Goal: Transaction & Acquisition: Register for event/course

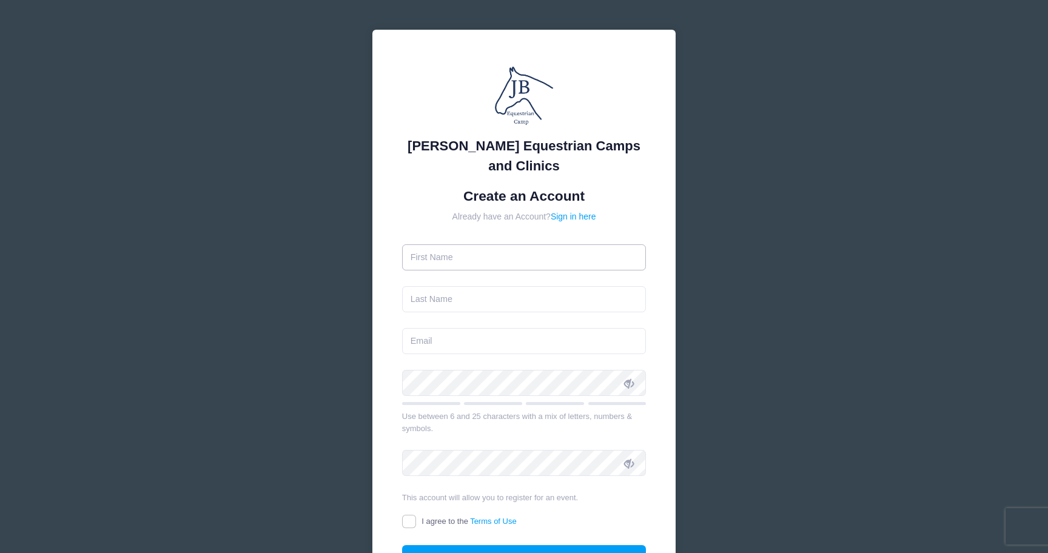
click at [514, 255] on input "text" at bounding box center [524, 257] width 244 height 26
type input "[PERSON_NAME]"
click at [497, 296] on input "text" at bounding box center [524, 299] width 244 height 26
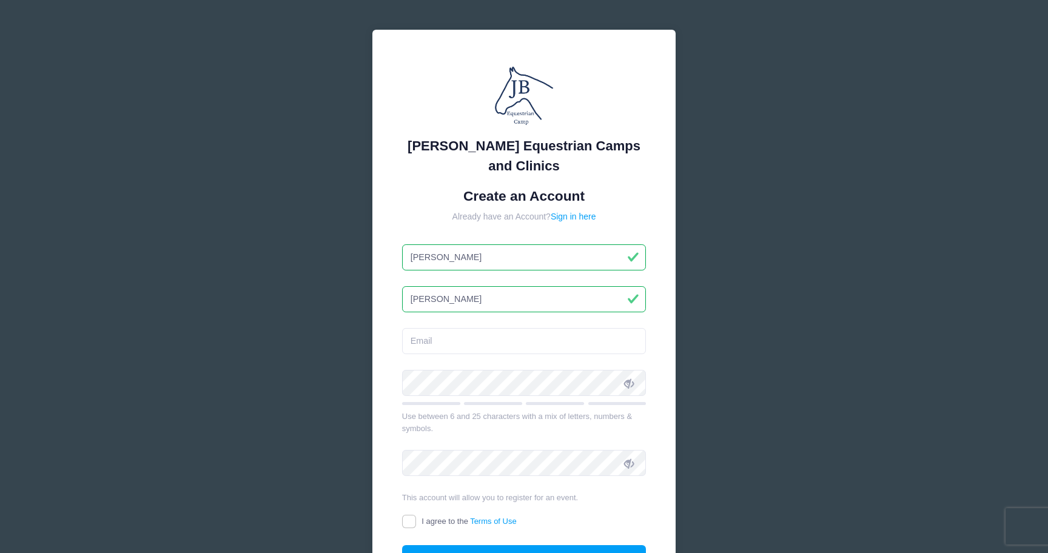
type input "[PERSON_NAME]"
click at [444, 343] on input "email" at bounding box center [524, 341] width 244 height 26
type input "[EMAIL_ADDRESS][DOMAIN_NAME]"
click at [443, 429] on div "Use between 6 and 25 characters with a mix of letters, numbers & symbols." at bounding box center [524, 422] width 244 height 24
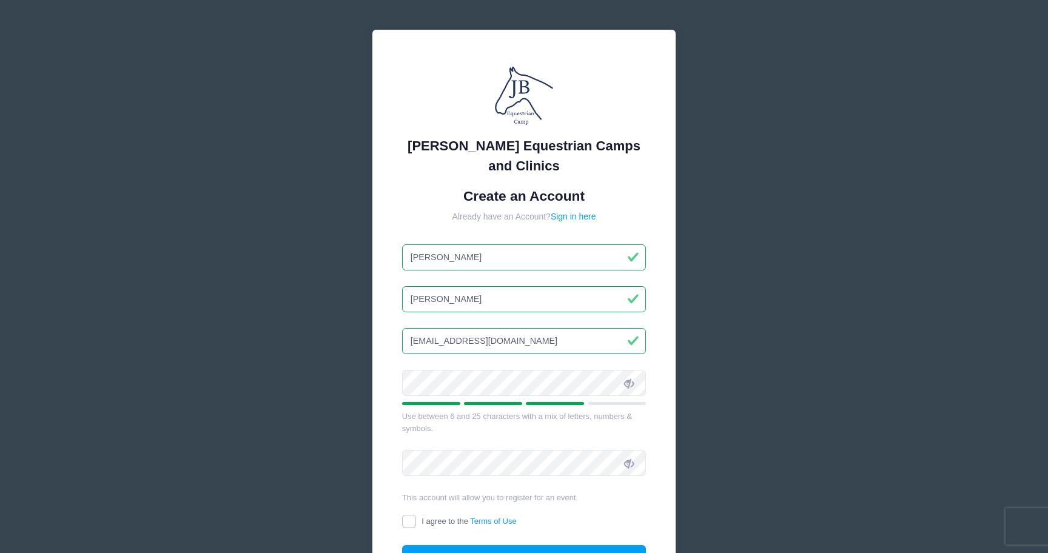
click at [629, 385] on icon at bounding box center [629, 383] width 10 height 10
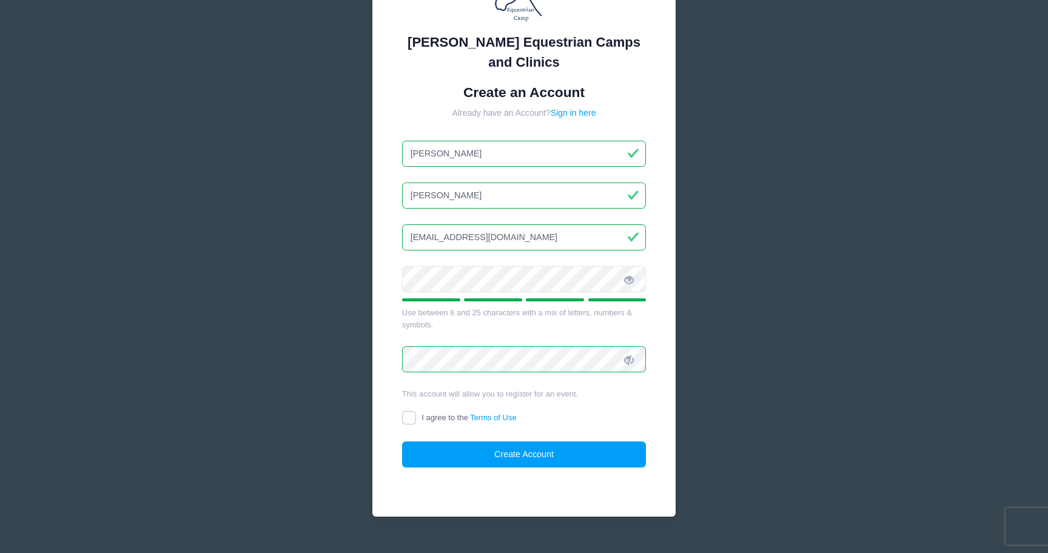
scroll to position [127, 0]
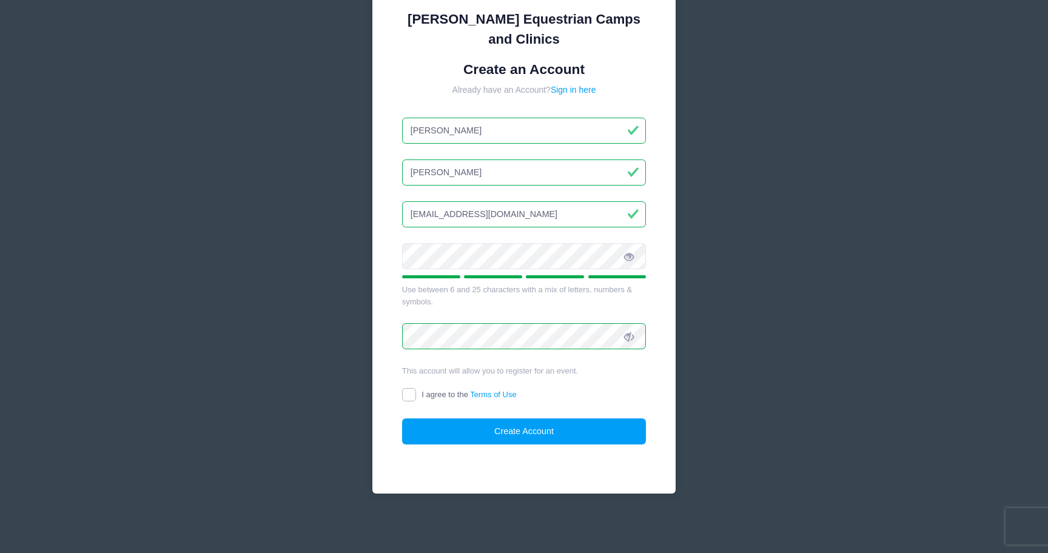
click at [412, 395] on input "I agree to the Terms of Use" at bounding box center [409, 395] width 14 height 14
checkbox input "true"
click at [507, 430] on button "Create Account" at bounding box center [524, 431] width 244 height 26
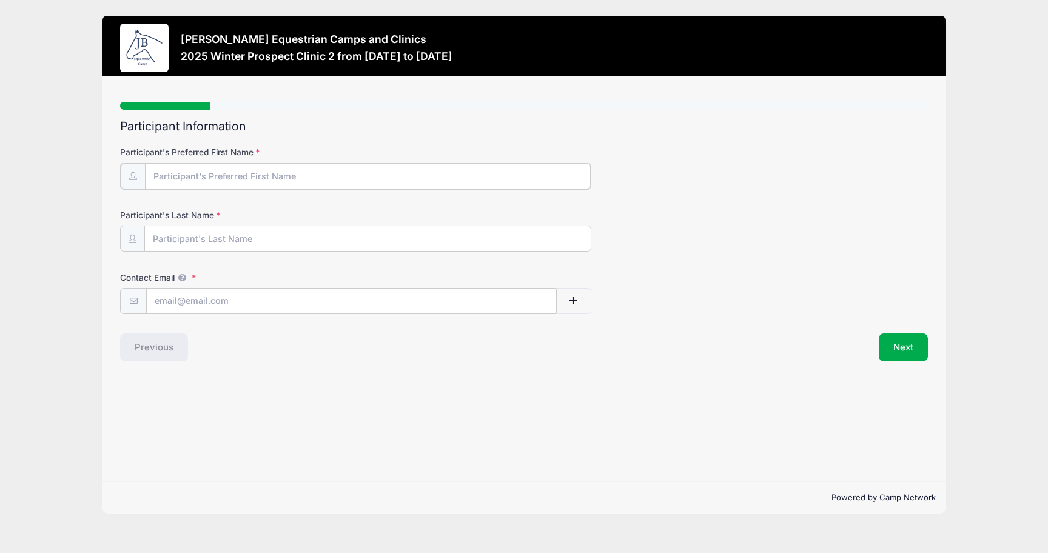
click at [248, 181] on input "Participant's Preferred First Name" at bounding box center [368, 176] width 446 height 26
type input "[PERSON_NAME]"
click at [204, 233] on input "Participant's Last Name" at bounding box center [368, 238] width 446 height 26
type input "[PERSON_NAME]"
click at [382, 299] on input "Contact Email" at bounding box center [351, 300] width 409 height 26
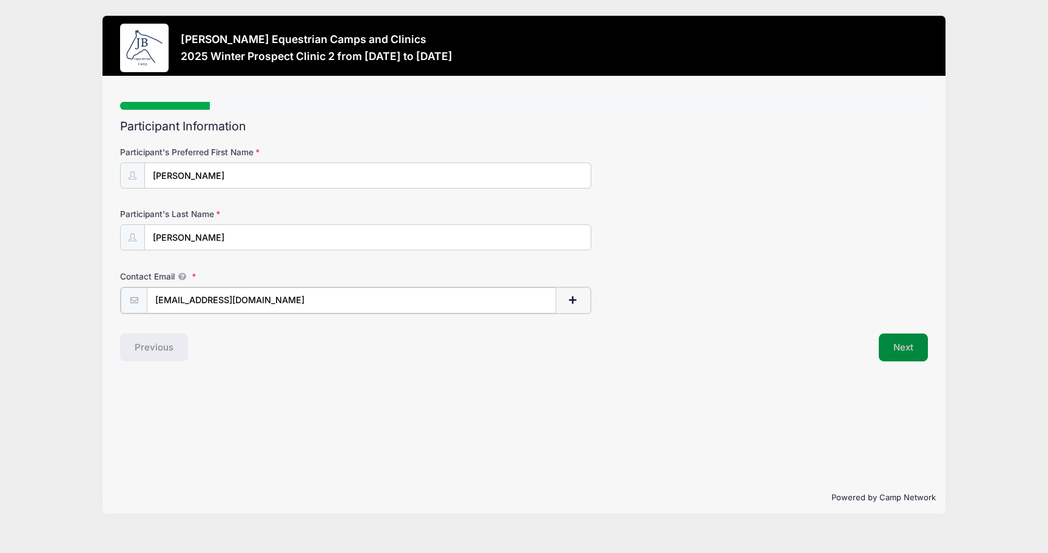
type input "[EMAIL_ADDRESS][DOMAIN_NAME]"
click at [895, 344] on button "Next" at bounding box center [902, 346] width 49 height 28
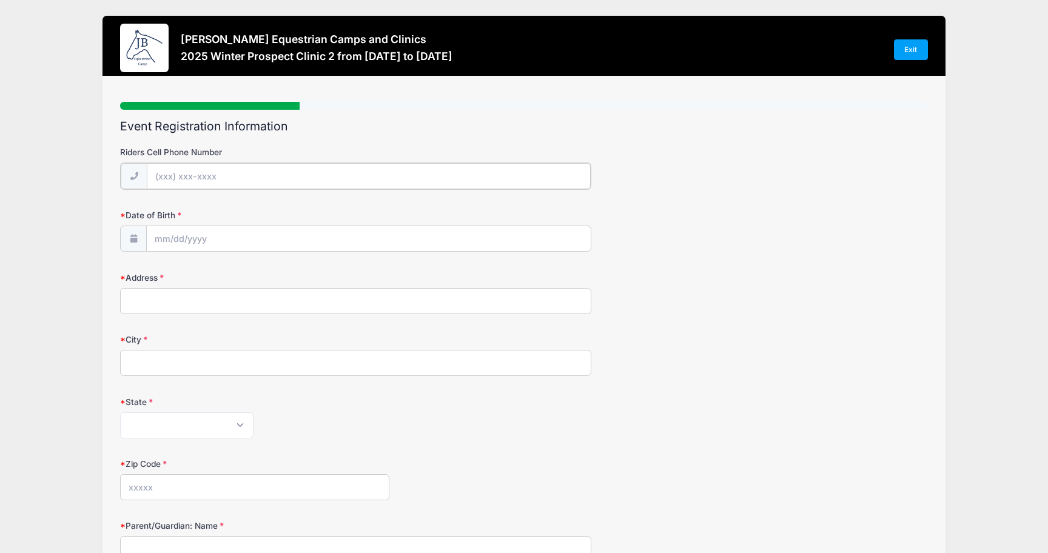
click at [227, 177] on input "Riders Cell Phone Number" at bounding box center [368, 176] width 443 height 26
type input "[PHONE_NUMBER]"
click at [214, 236] on input "Date of Birth" at bounding box center [368, 238] width 443 height 26
click at [276, 272] on span at bounding box center [276, 274] width 8 height 9
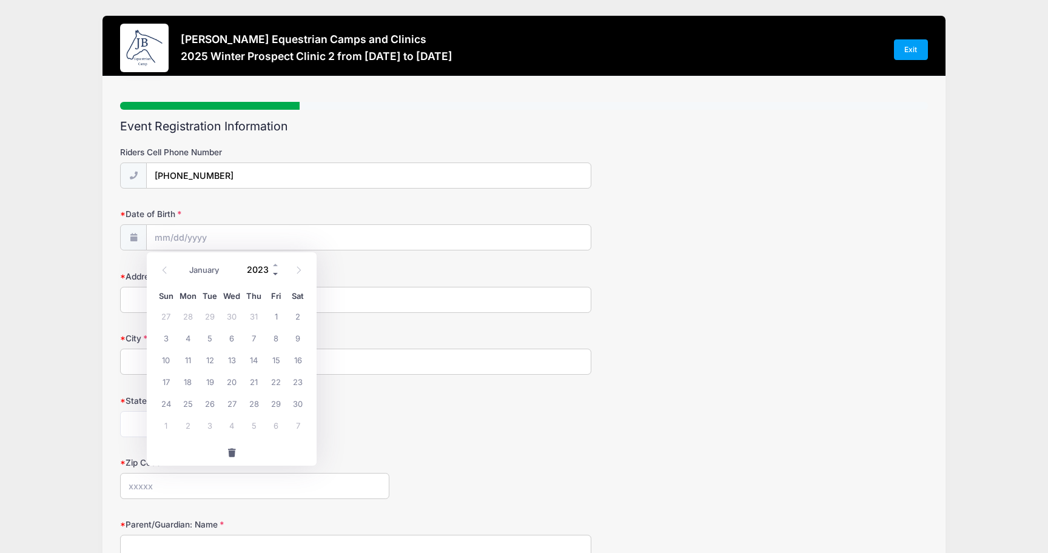
click at [276, 272] on span at bounding box center [276, 274] width 8 height 9
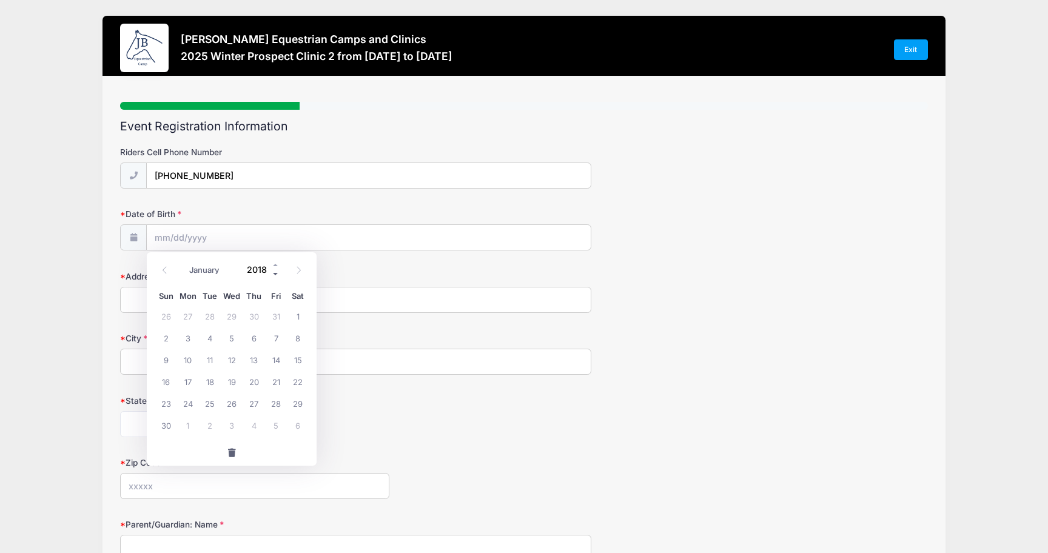
click at [276, 272] on span at bounding box center [276, 274] width 8 height 9
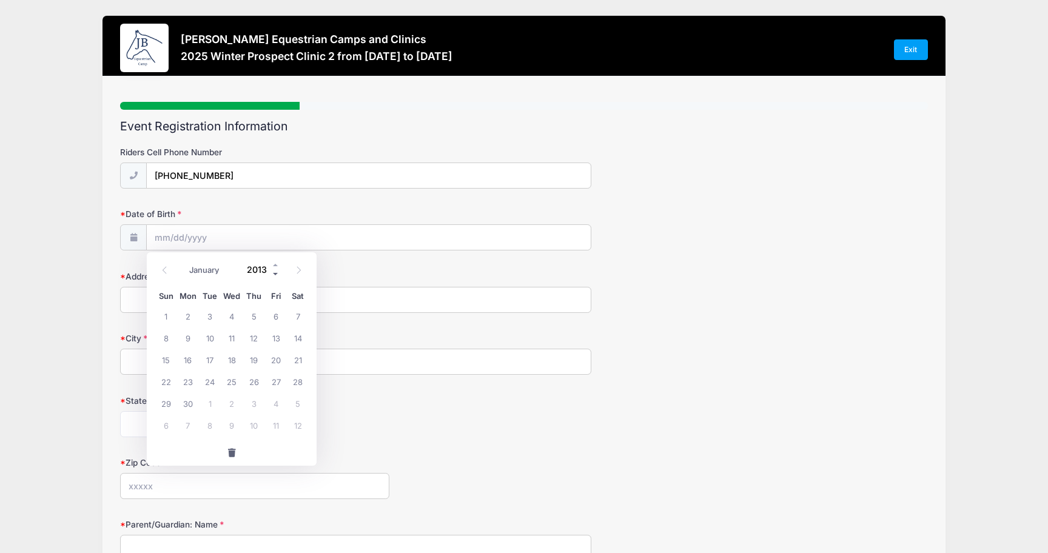
click at [276, 272] on span at bounding box center [276, 274] width 8 height 9
type input "2009"
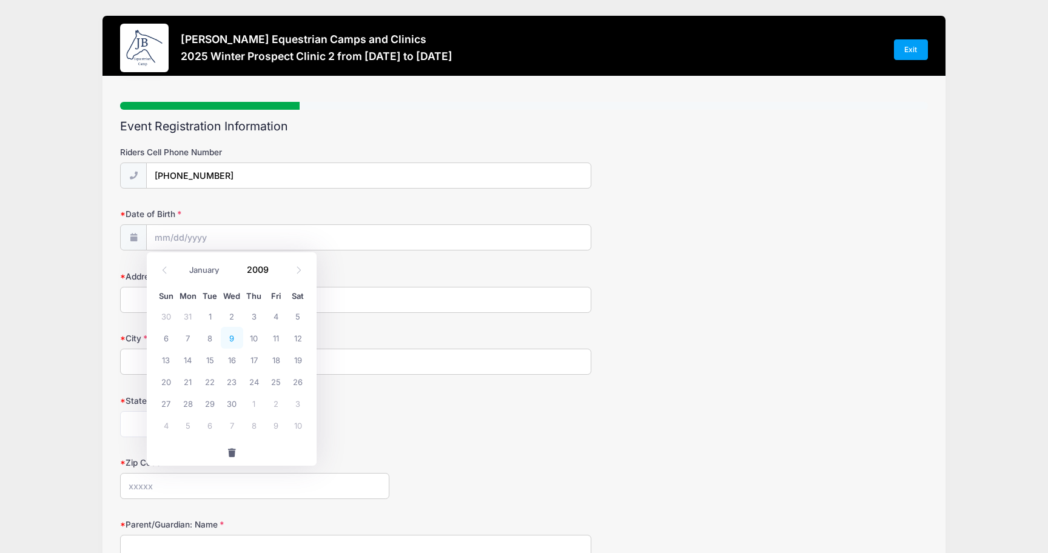
click at [236, 339] on span "9" at bounding box center [232, 338] width 22 height 22
type input "[DATE]"
click at [212, 298] on input "Address" at bounding box center [355, 300] width 471 height 26
type input "[STREET_ADDRESS][PERSON_NAME]"
type input "Humboldt"
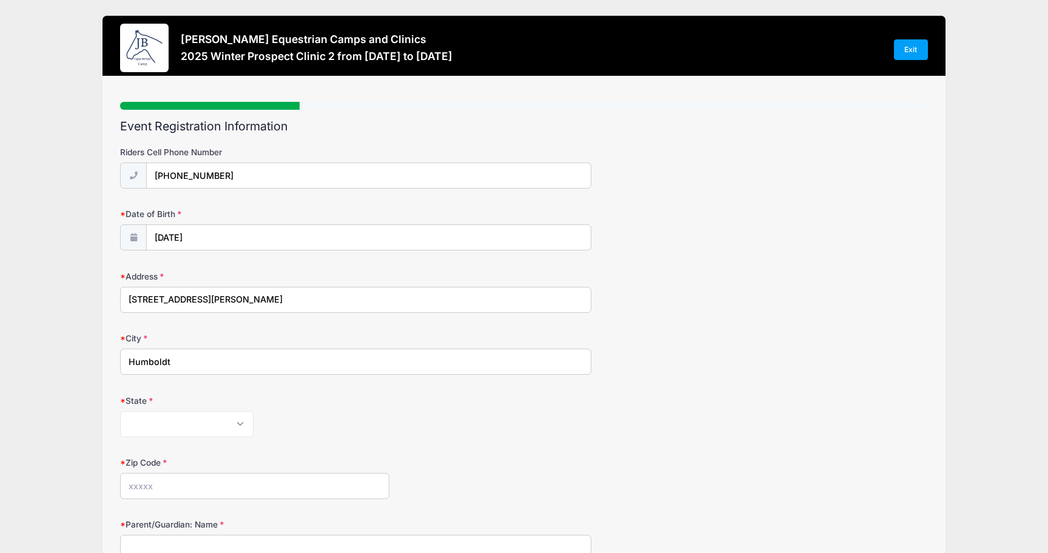
select select "TN"
type input "38343"
type input "[PERSON_NAME]"
type input "[EMAIL_ADDRESS][DOMAIN_NAME]"
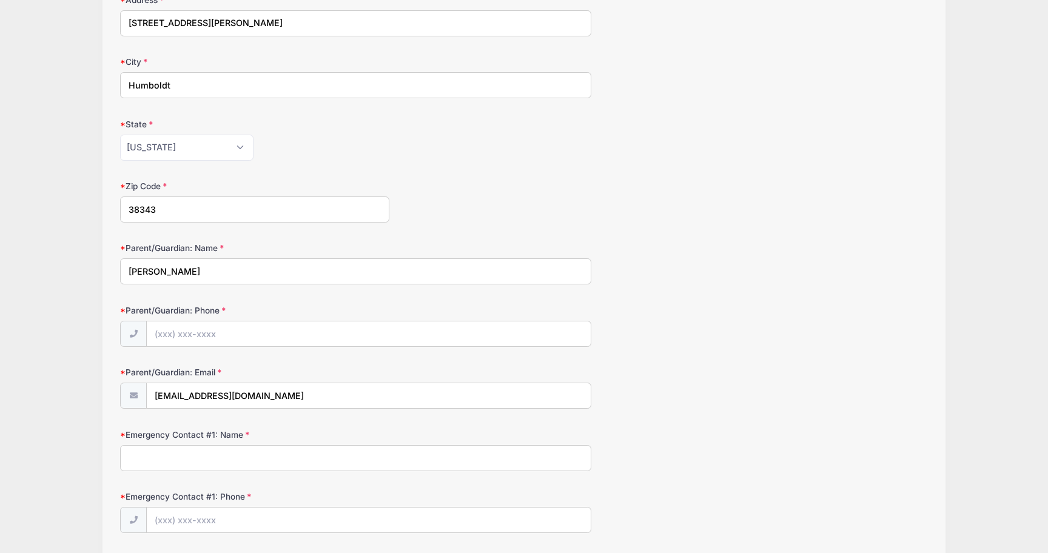
scroll to position [290, 0]
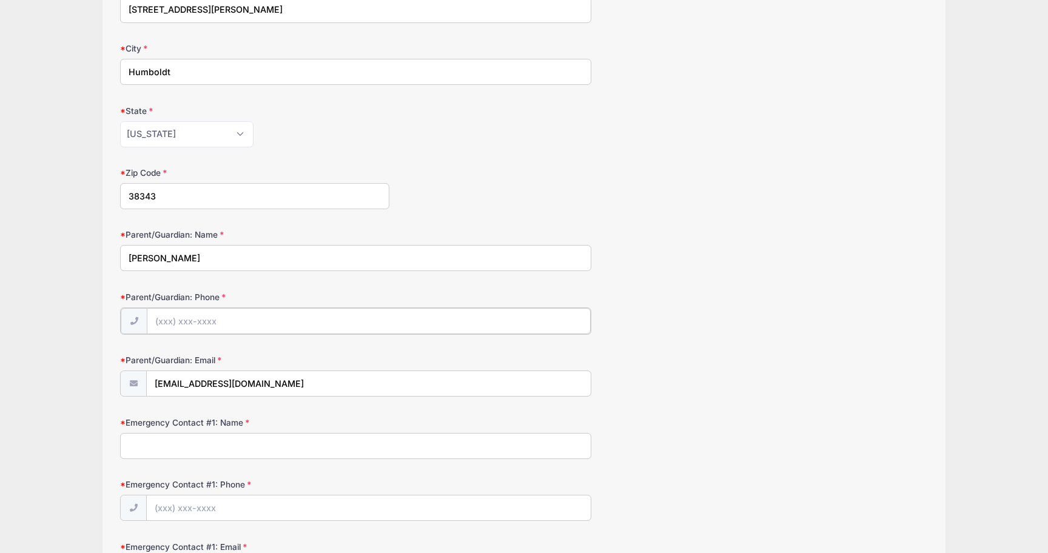
click at [249, 321] on input "Parent/Guardian: Phone" at bounding box center [368, 321] width 443 height 26
type input "[PHONE_NUMBER]"
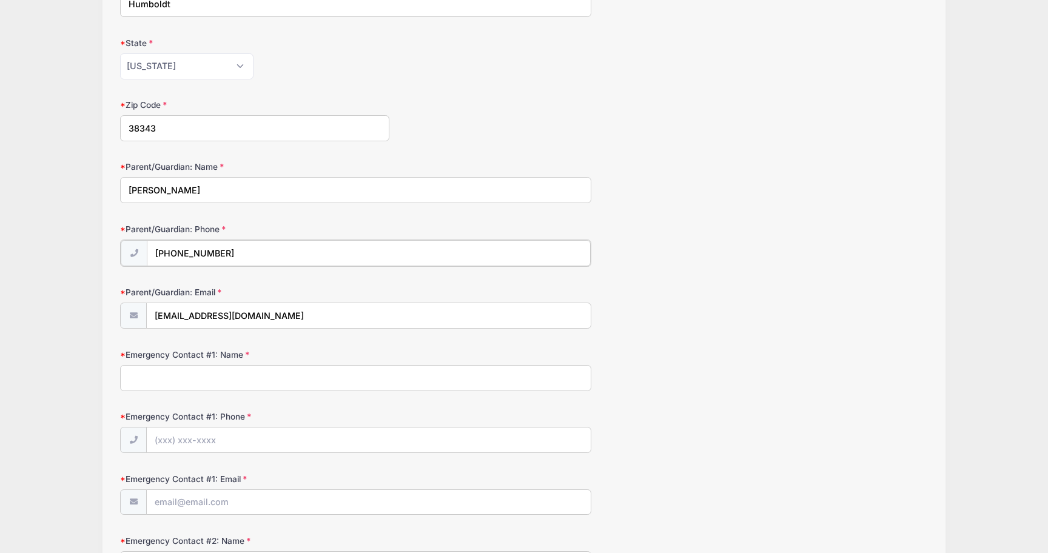
scroll to position [363, 0]
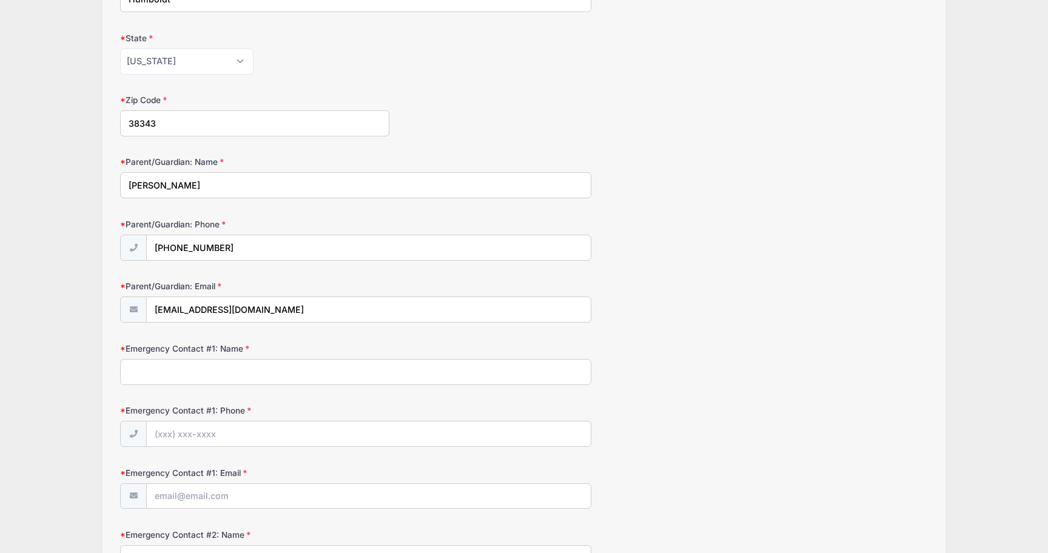
click at [279, 369] on input "Emergency Contact #1: Name" at bounding box center [355, 372] width 471 height 26
type input "[PERSON_NAME]"
click at [381, 404] on label "Emergency Contact #1: Phone" at bounding box center [254, 410] width 269 height 12
click at [381, 421] on input "Emergency Contact #1: Phone" at bounding box center [368, 434] width 443 height 26
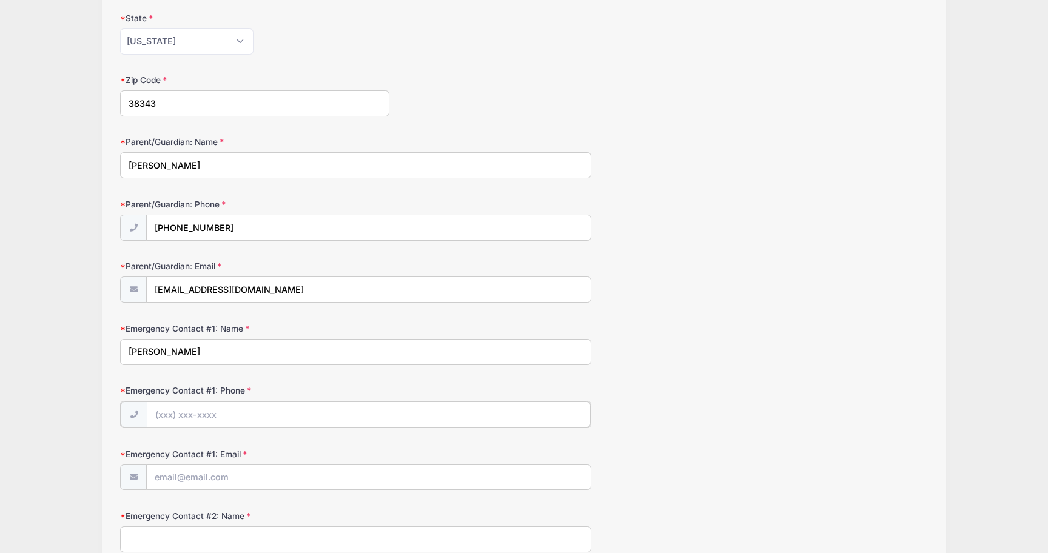
scroll to position [405, 0]
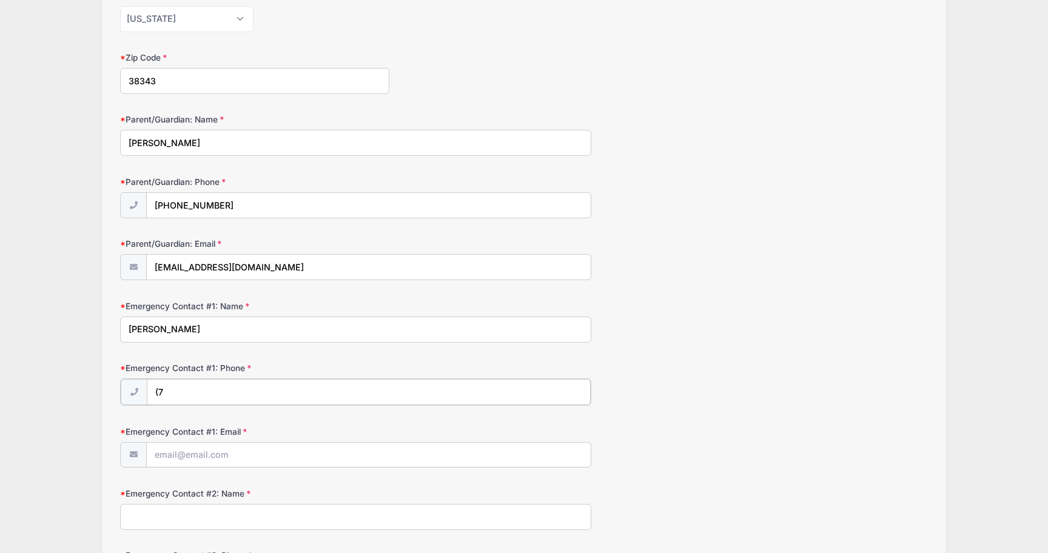
type input "[PHONE_NUMBER]"
type input "[EMAIL_ADDRESS][DOMAIN_NAME]"
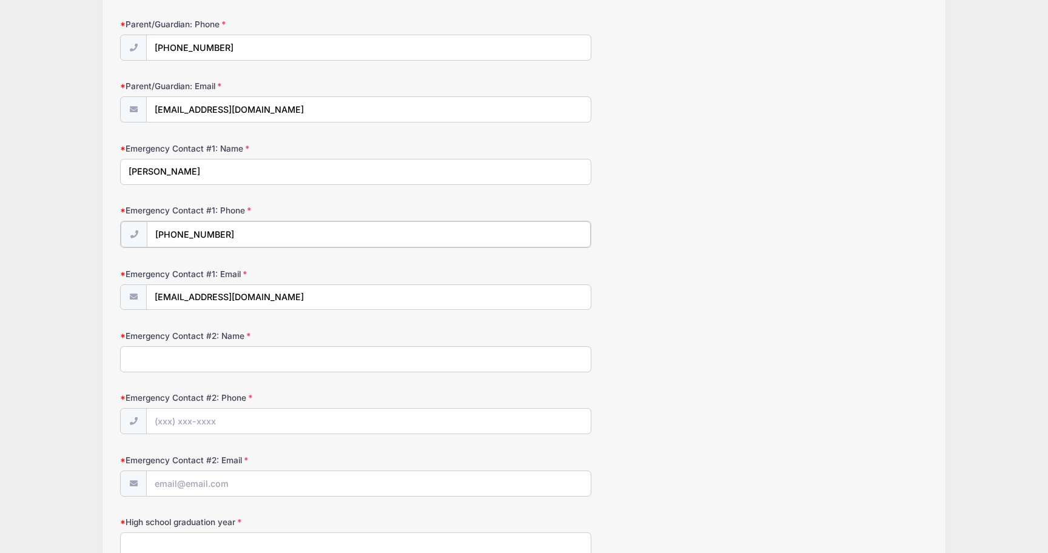
scroll to position [579, 0]
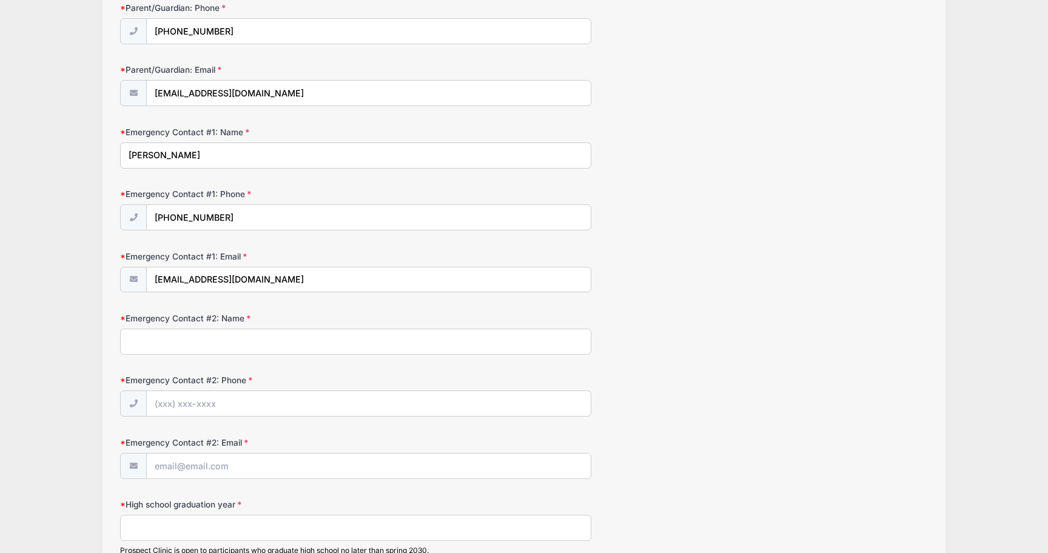
click at [255, 350] on input "Emergency Contact #2: Name" at bounding box center [355, 342] width 471 height 26
type input "[PERSON_NAME]"
click at [266, 405] on input "Emergency Contact #2: Phone" at bounding box center [368, 404] width 443 height 26
type input "[PHONE_NUMBER]"
click at [241, 460] on input "Emergency Contact #2: Email" at bounding box center [368, 466] width 443 height 26
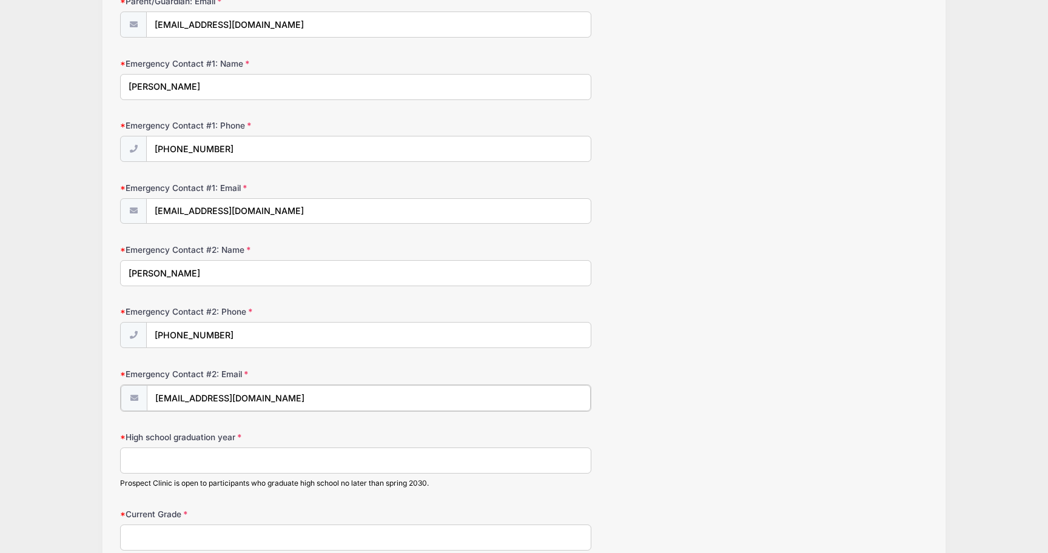
scroll to position [673, 0]
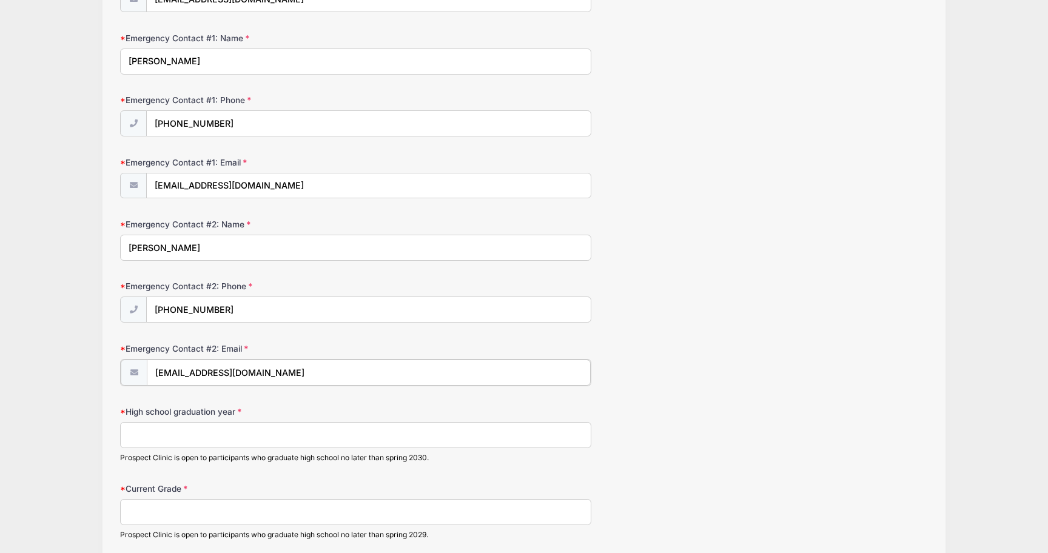
type input "[EMAIL_ADDRESS][DOMAIN_NAME]"
click at [218, 437] on input "High school graduation year" at bounding box center [355, 434] width 471 height 26
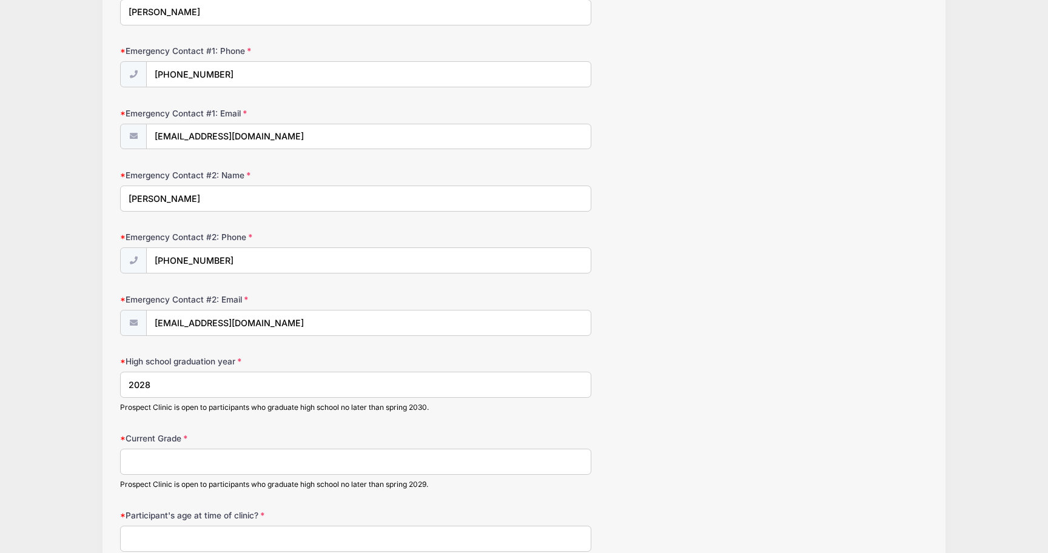
scroll to position [743, 0]
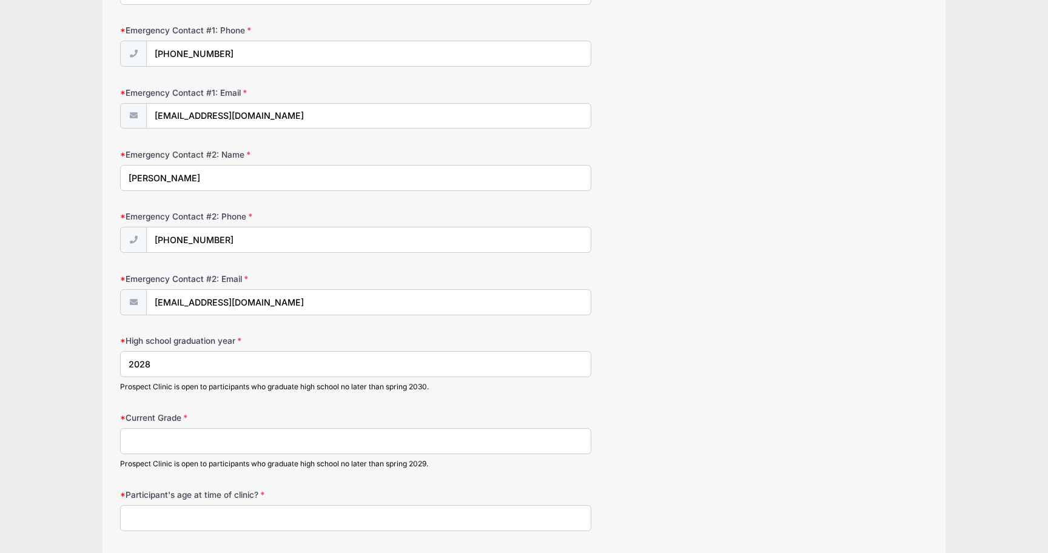
type input "2028"
click at [283, 444] on input "Current Grade" at bounding box center [355, 441] width 471 height 26
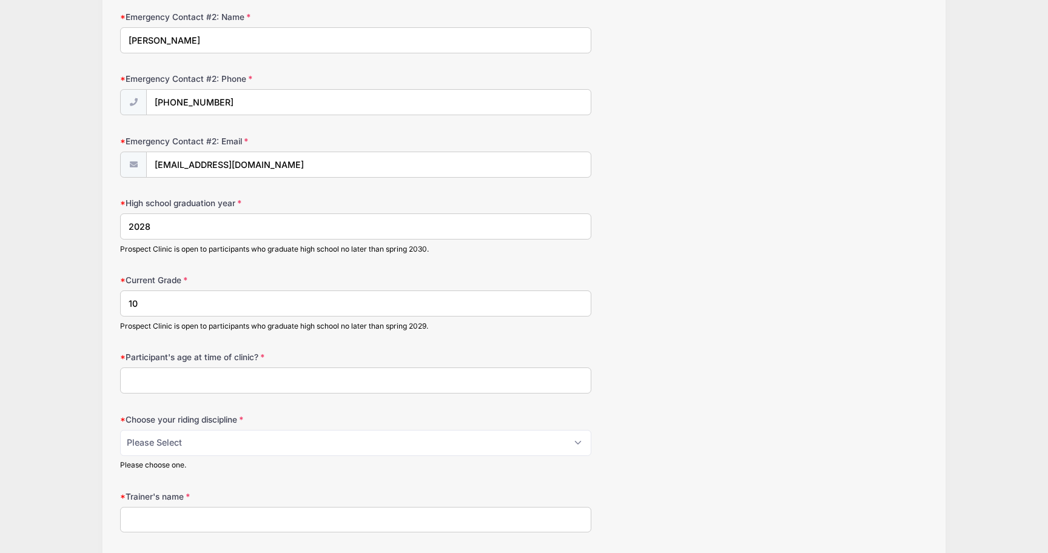
scroll to position [885, 0]
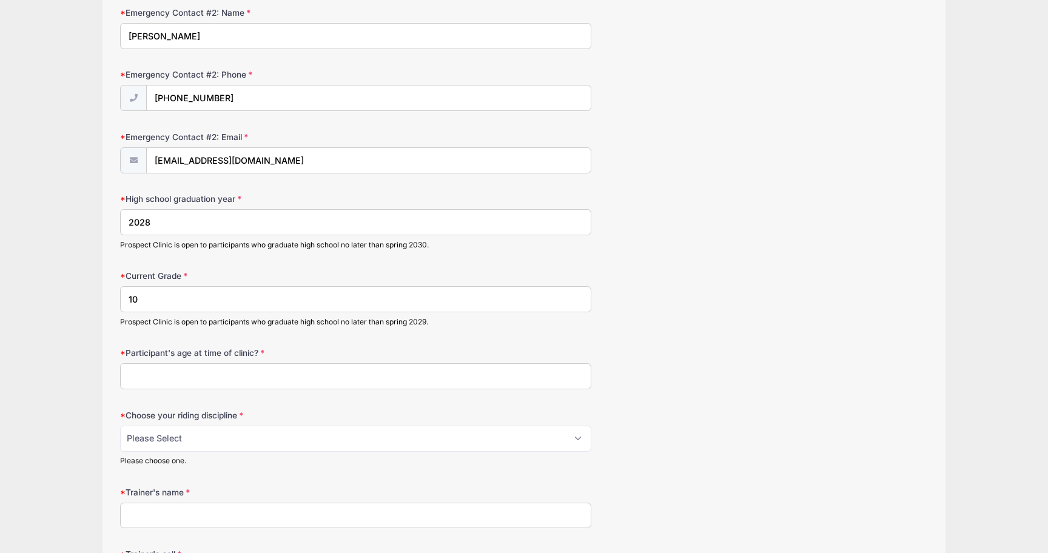
type input "10"
click at [235, 375] on input "Participant's age at time of clinic?" at bounding box center [355, 376] width 471 height 26
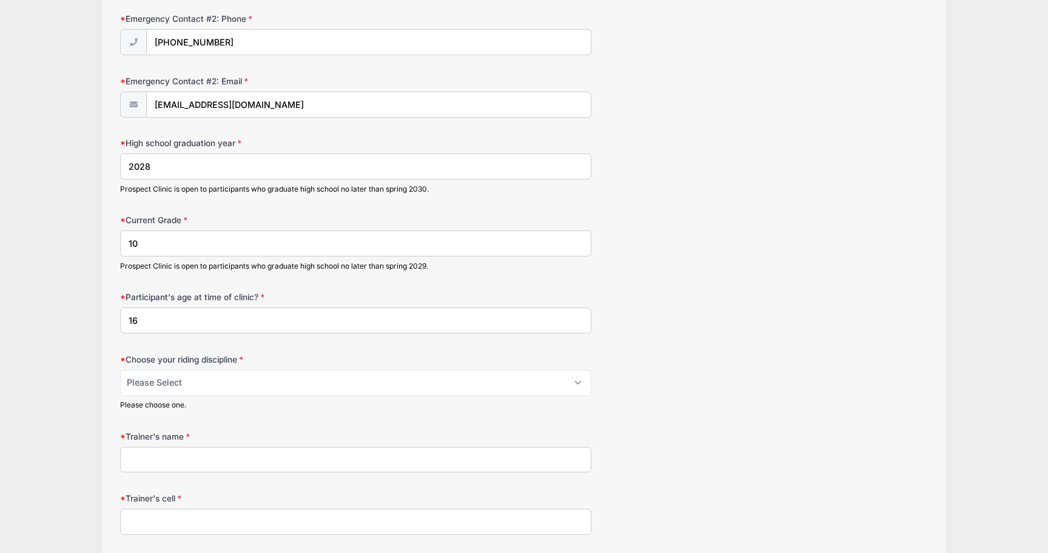
scroll to position [943, 0]
type input "16"
click at [303, 379] on select "Please Select jumping seat western reining western horsemanship" at bounding box center [355, 380] width 471 height 26
select select "western horsemanship"
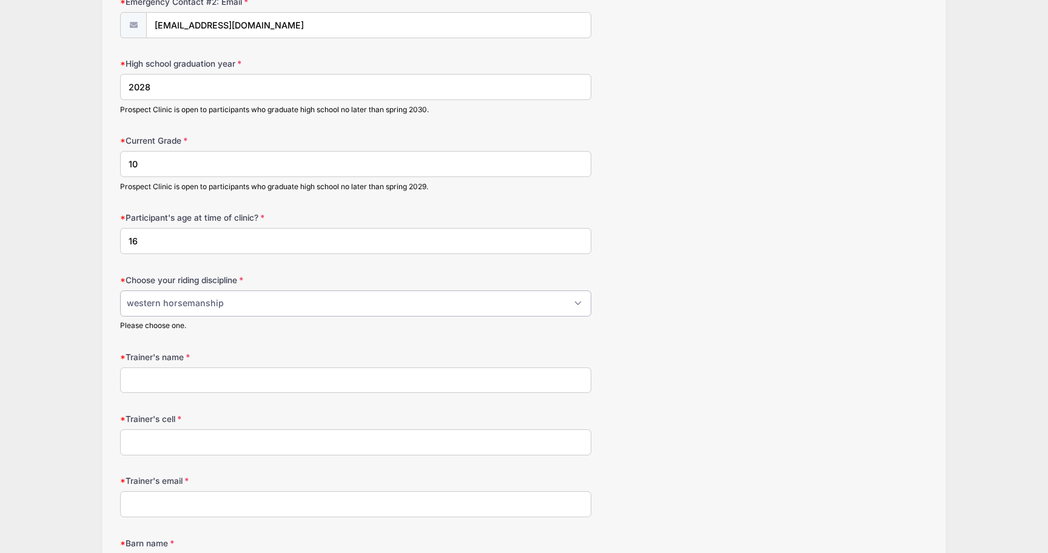
scroll to position [1023, 0]
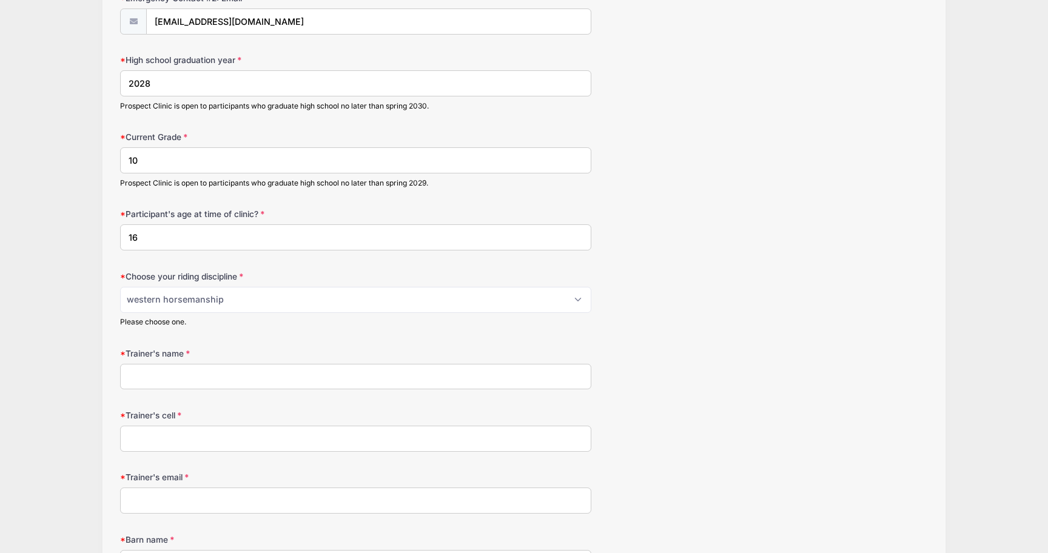
click at [250, 372] on input "Trainer's name" at bounding box center [355, 377] width 471 height 26
type input "[PERSON_NAME]"
click at [226, 429] on input "Trainer's cell" at bounding box center [355, 439] width 471 height 26
click at [141, 438] on input "731217" at bounding box center [355, 439] width 471 height 26
click at [145, 438] on input "731217" at bounding box center [355, 439] width 471 height 26
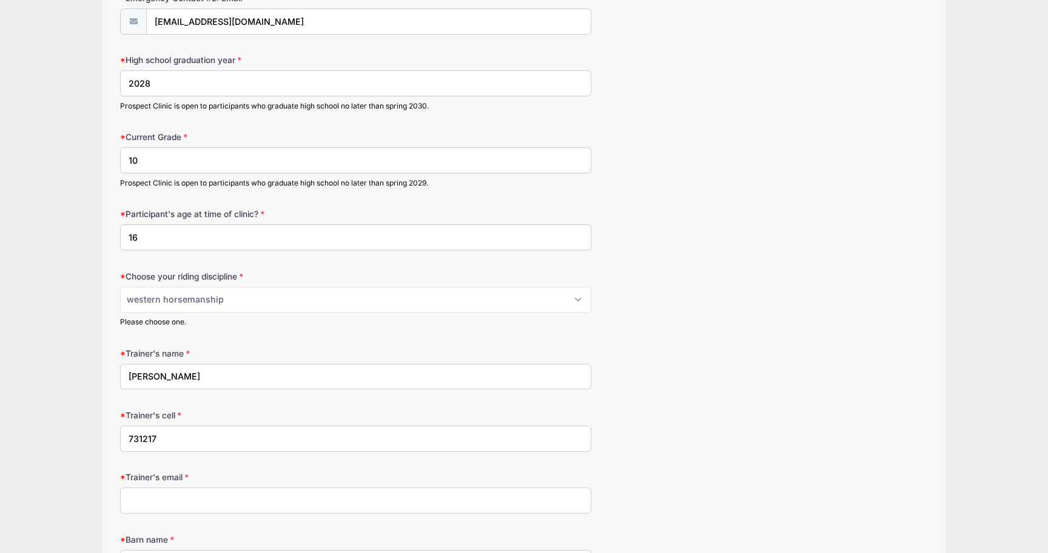
click at [144, 438] on input "731217" at bounding box center [355, 439] width 471 height 26
click at [174, 443] on input "731-217" at bounding box center [355, 439] width 471 height 26
type input "[PHONE_NUMBER]"
click at [187, 501] on input "Trainer's email" at bounding box center [355, 500] width 471 height 26
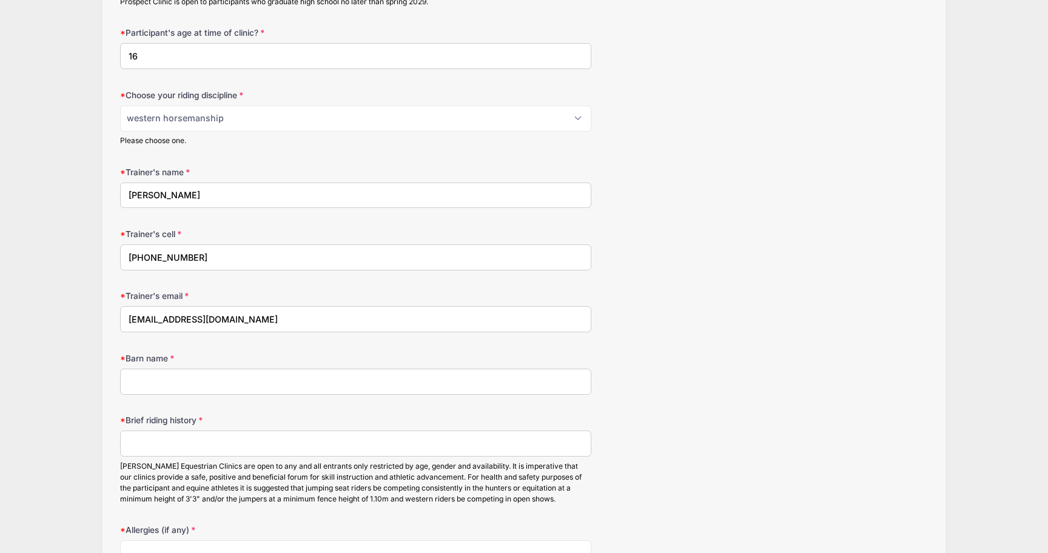
scroll to position [1210, 0]
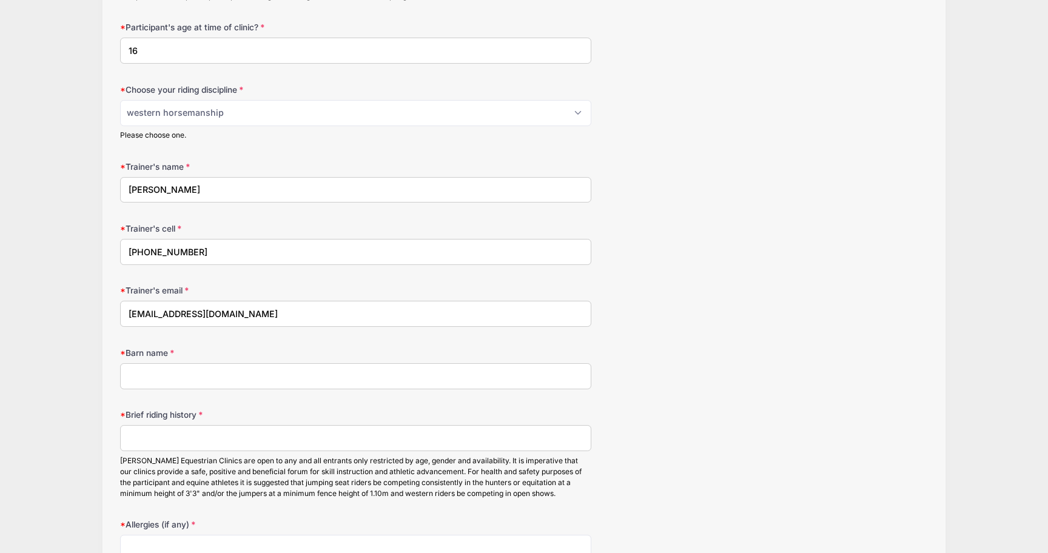
type input "[EMAIL_ADDRESS][DOMAIN_NAME]"
click at [253, 381] on input "Barn name" at bounding box center [355, 376] width 471 height 26
type input "B & L Stables"
click at [206, 440] on input "Brief riding history" at bounding box center [355, 438] width 471 height 26
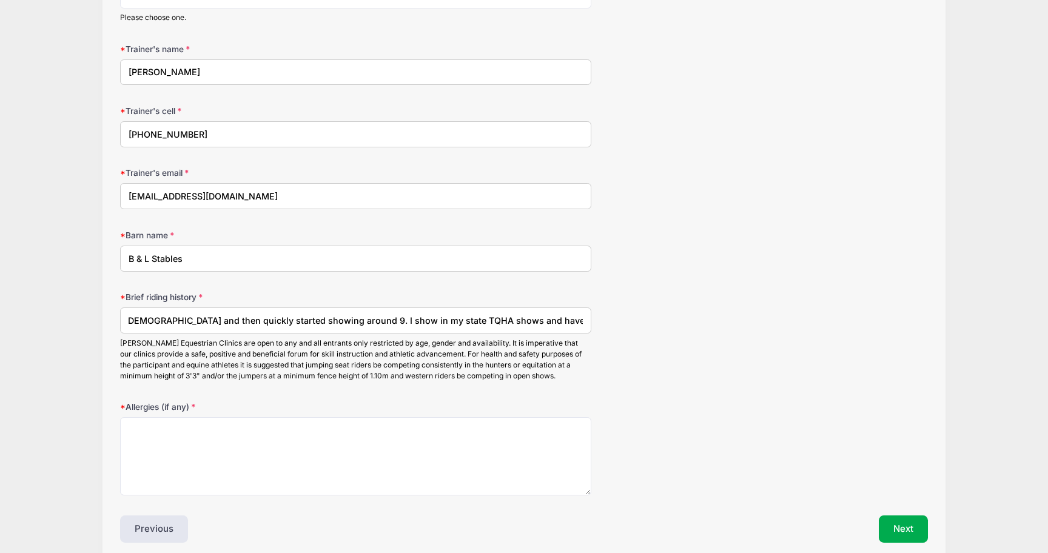
scroll to position [0, 0]
click at [442, 320] on input "I started taking riding lessons at age 8, then quickly started showing around 9…" at bounding box center [355, 320] width 471 height 26
click at [440, 321] on input "I started taking riding lessons at age 8, then quickly started showing at 9. I …" at bounding box center [355, 320] width 471 height 26
click at [526, 323] on input "I started taking riding lessons at age 8, then quickly started showing at 9. I …" at bounding box center [355, 320] width 471 height 26
click at [561, 320] on input "I started taking riding lessons at age 8, then quickly started showing at 9. I …" at bounding box center [355, 320] width 471 height 26
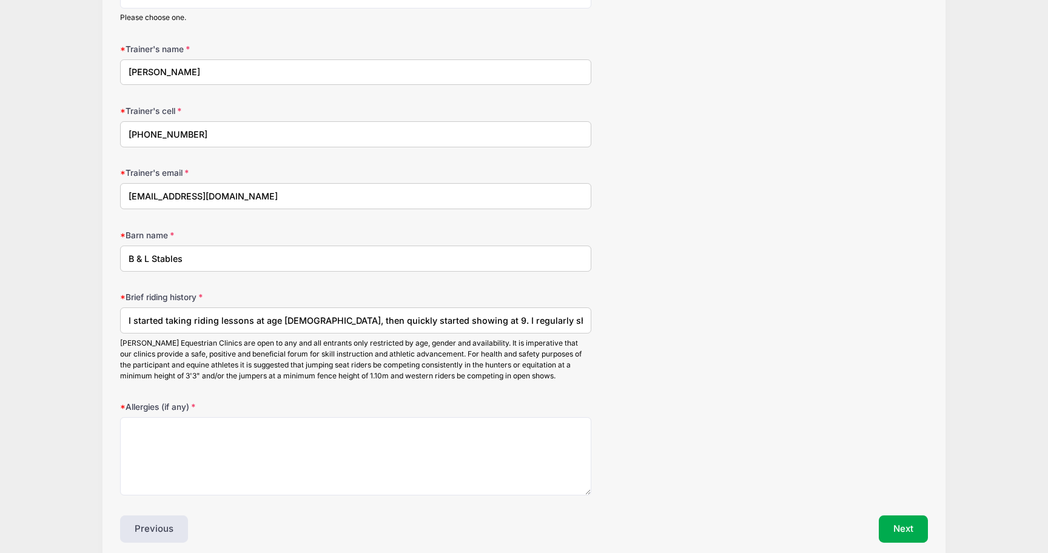
scroll to position [0, 230]
click at [306, 321] on input "I started taking riding lessons at age 8, then quickly started showing at 9. I …" at bounding box center [355, 320] width 471 height 26
click at [356, 321] on input "I started taking riding lessons at age 8, then quickly started showing at 9. I …" at bounding box center [355, 320] width 471 height 26
click at [429, 320] on input "I started taking riding lessons at age 8, then quickly started showing at 9. I …" at bounding box center [355, 320] width 471 height 26
click at [544, 322] on input "I started taking riding lessons at age 8, then quickly started showing at 9. I …" at bounding box center [355, 320] width 471 height 26
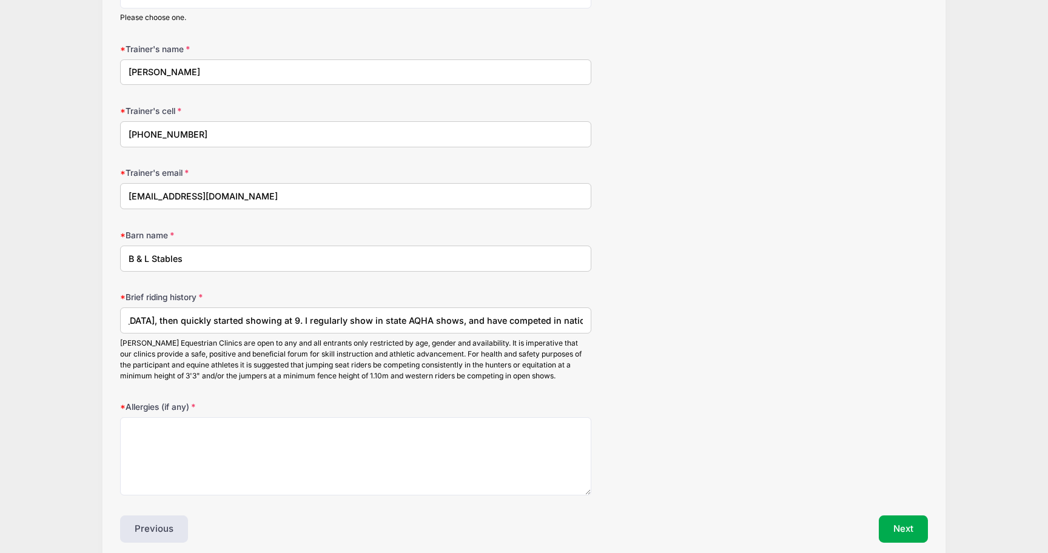
scroll to position [0, 220]
type input "I started taking riding lessons at age [DEMOGRAPHIC_DATA], then quickly started…"
click at [255, 430] on textarea "Allergies (if any)" at bounding box center [355, 456] width 471 height 78
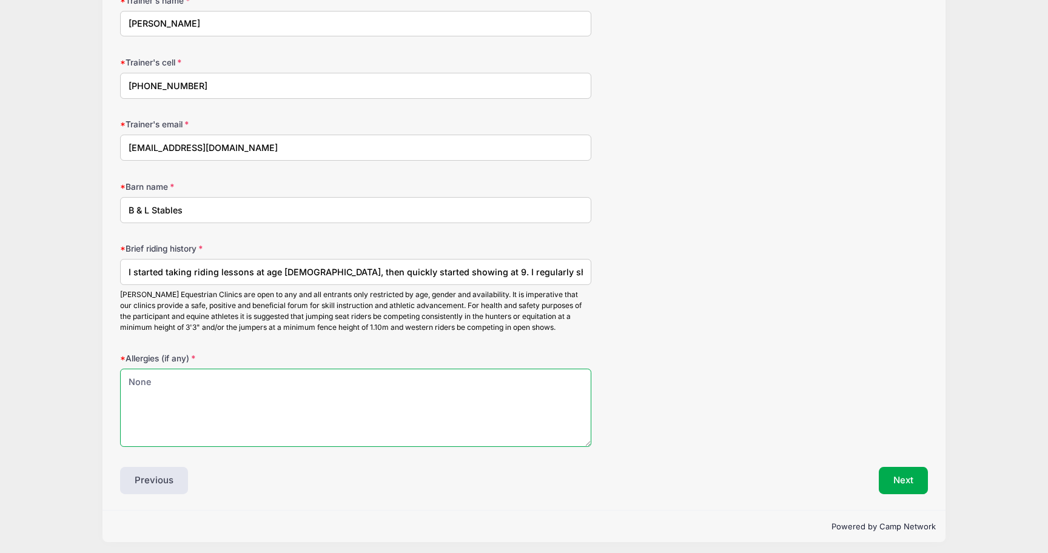
scroll to position [1380, 0]
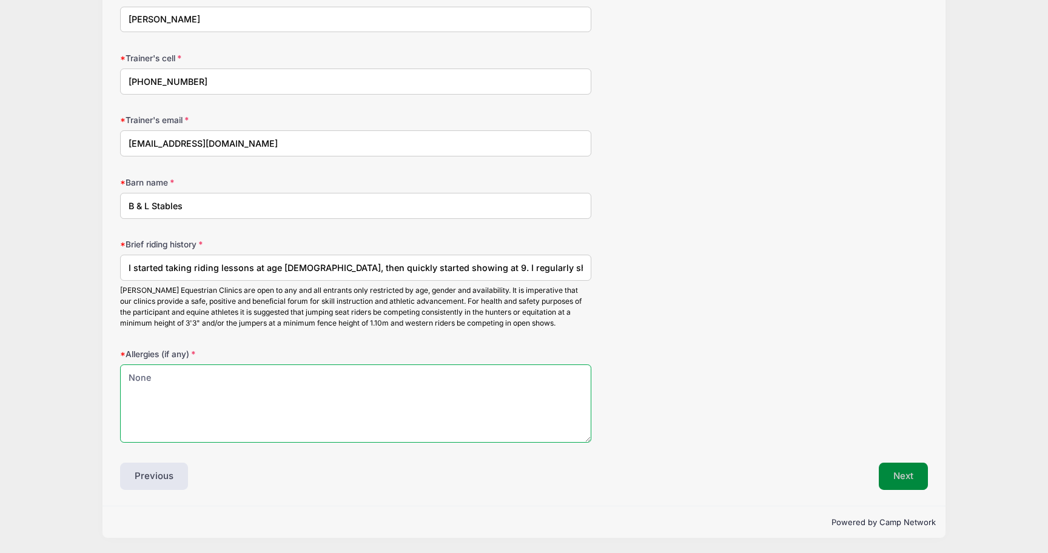
type textarea "None"
click at [888, 468] on button "Next" at bounding box center [902, 477] width 49 height 28
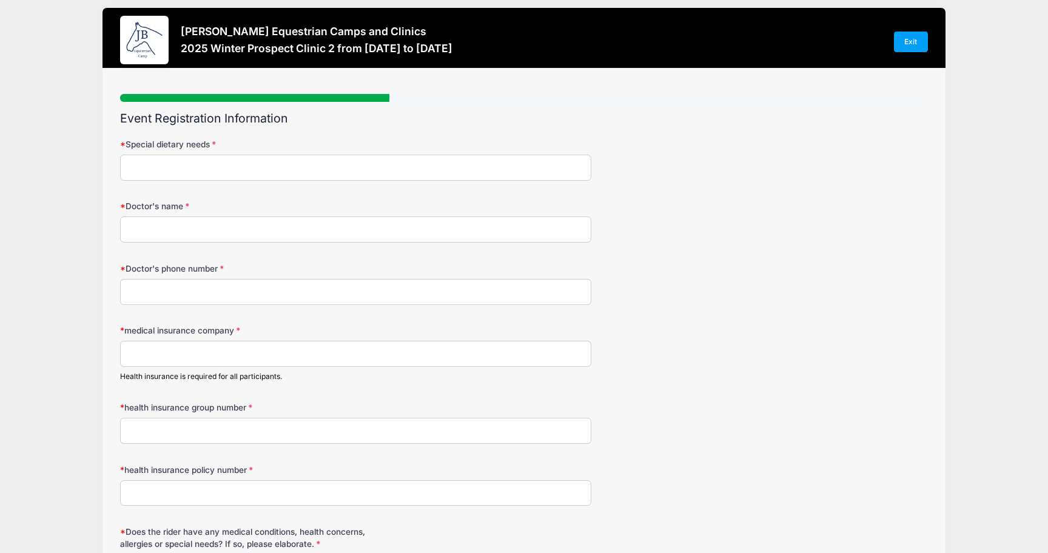
scroll to position [0, 0]
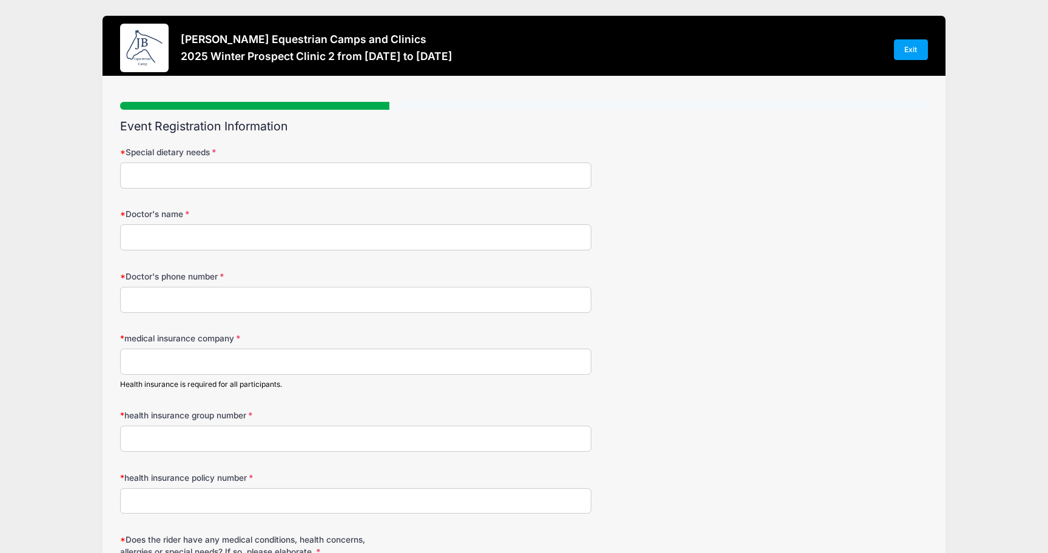
click at [389, 179] on input "Special dietary needs" at bounding box center [355, 175] width 471 height 26
type input "None"
click at [316, 234] on input "Doctor's name" at bounding box center [355, 237] width 471 height 26
type input "[PERSON_NAME]"
click at [312, 303] on input "Doctor's phone number" at bounding box center [355, 300] width 471 height 26
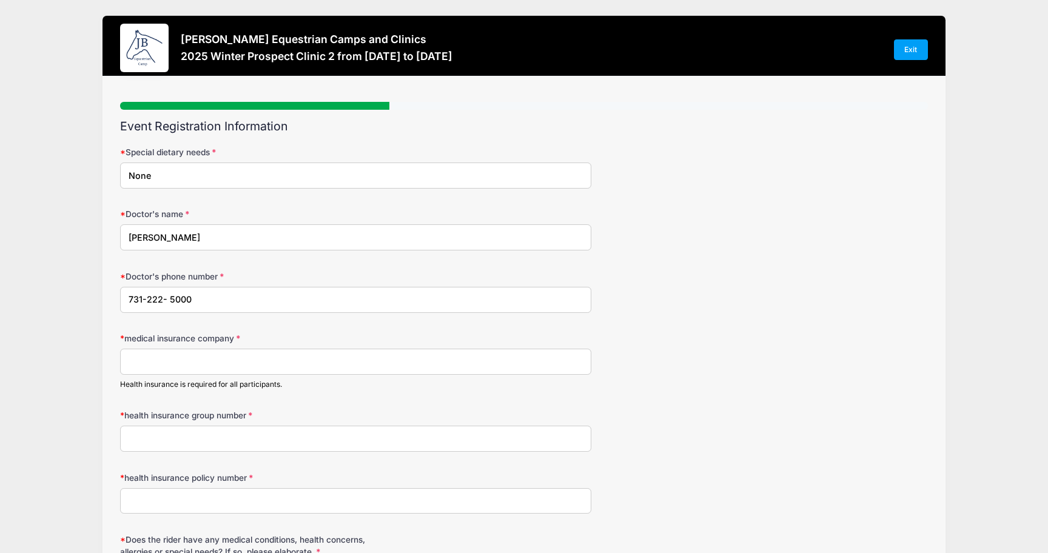
type input "731-222- 5000"
click at [270, 359] on input "medical insurance company" at bounding box center [355, 362] width 471 height 26
type input "United Healthcare Choice Plus Network"
click at [141, 443] on input "health insurance group number" at bounding box center [355, 439] width 471 height 26
type input "76-411912"
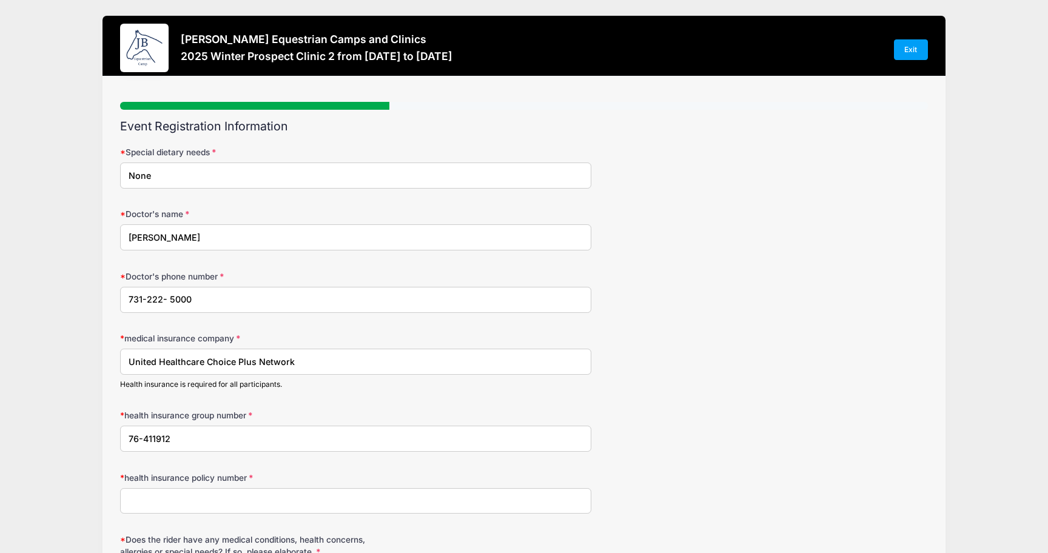
click at [143, 502] on input "health insurance policy number" at bounding box center [355, 501] width 471 height 26
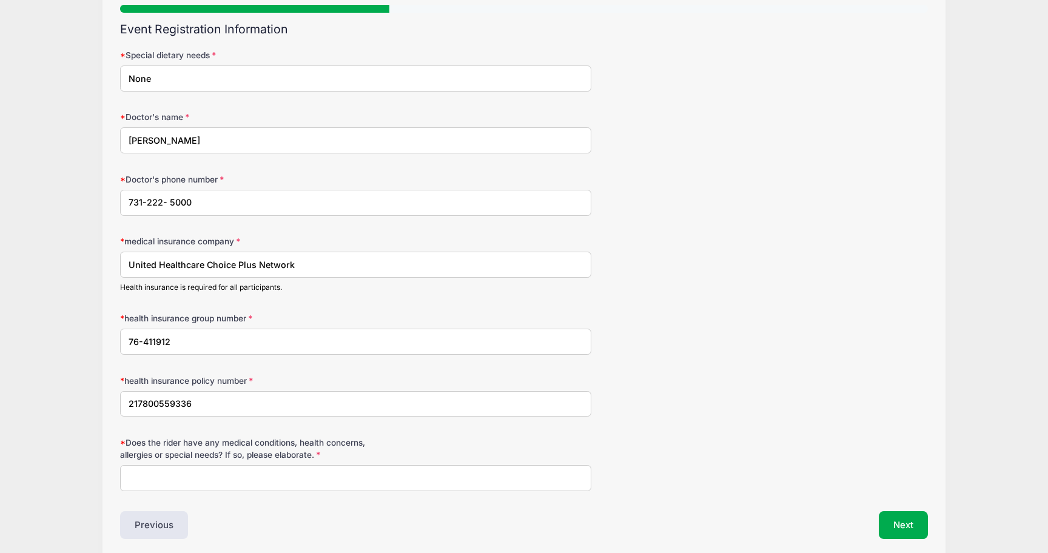
scroll to position [146, 0]
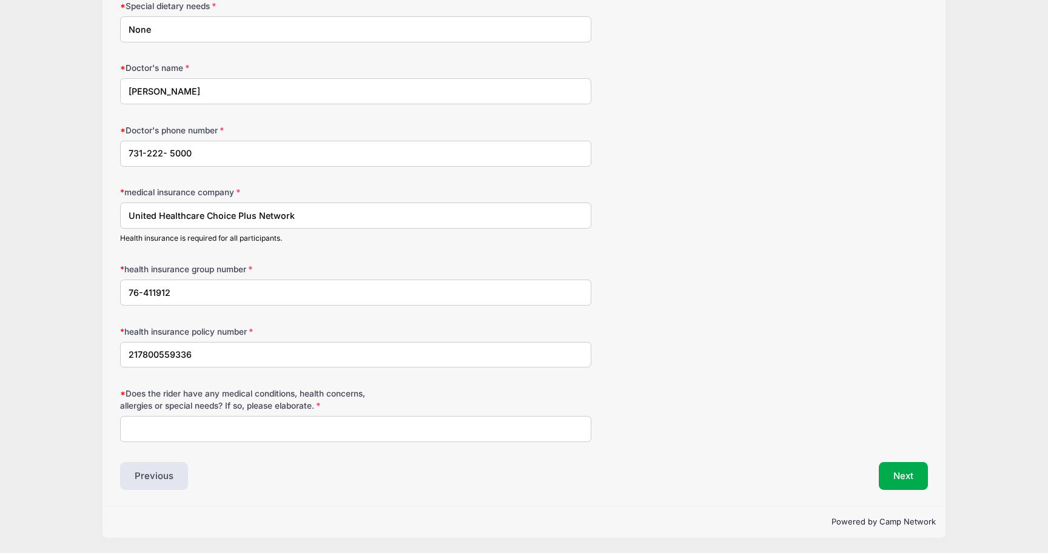
type input "217800559336"
click at [239, 429] on input "Does the rider have any medical conditions, health concerns, allergies or speci…" at bounding box center [355, 429] width 471 height 26
type input "None"
click at [886, 483] on button "Next" at bounding box center [902, 476] width 49 height 28
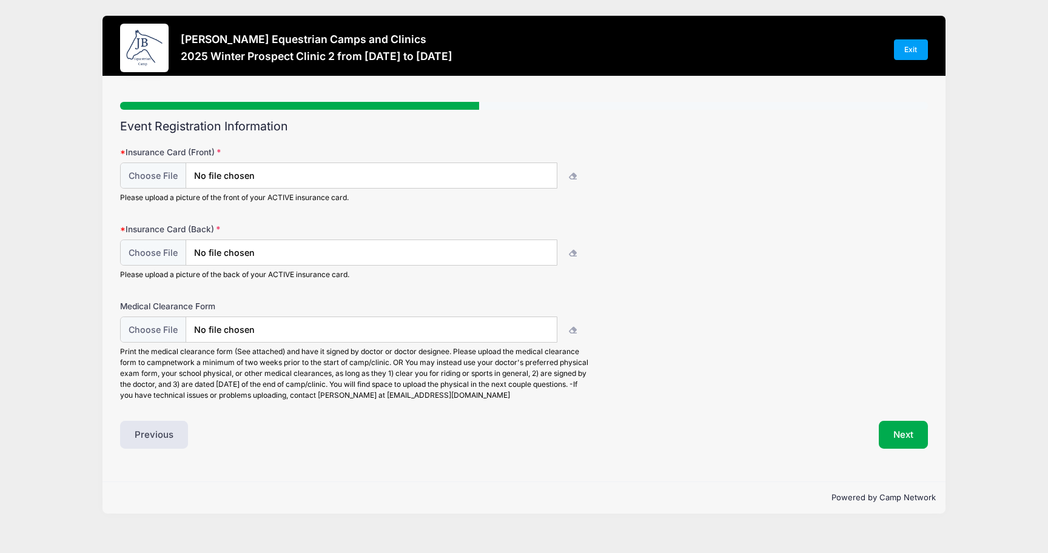
scroll to position [0, 0]
click at [149, 170] on input "file" at bounding box center [338, 176] width 435 height 26
type input "C:\fakepath\InsCardFront.HEIC"
click at [168, 251] on input "file" at bounding box center [338, 253] width 435 height 26
type input "C:\fakepath\InsCardBack.HEIC"
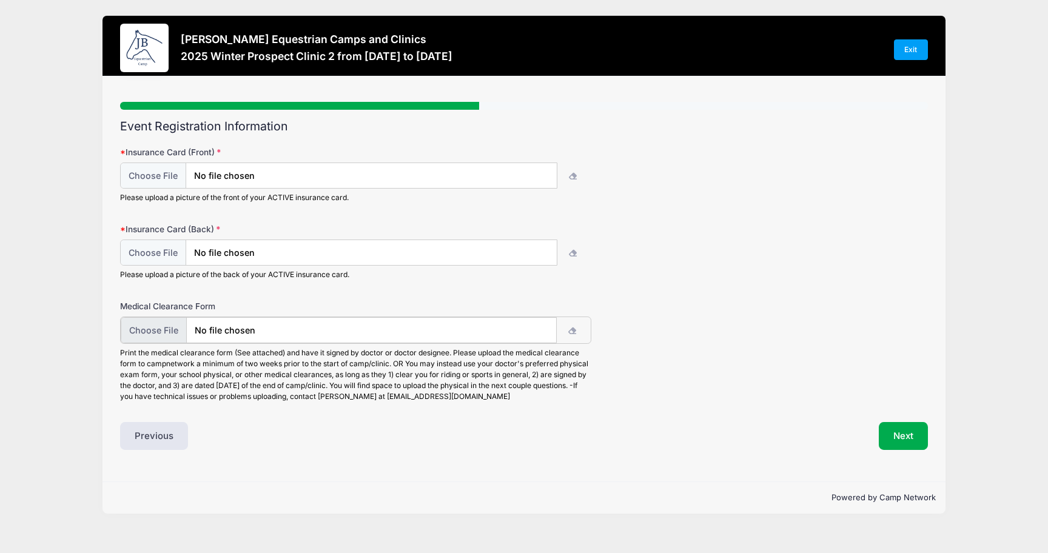
click at [155, 333] on input "file" at bounding box center [338, 330] width 435 height 26
click at [164, 328] on input "file" at bounding box center [338, 330] width 435 height 26
click at [161, 333] on input "file" at bounding box center [338, 330] width 435 height 26
type input "C:\fakepath\CallieFreeman25-26Physical3.html"
click at [907, 441] on button "Next" at bounding box center [902, 435] width 49 height 28
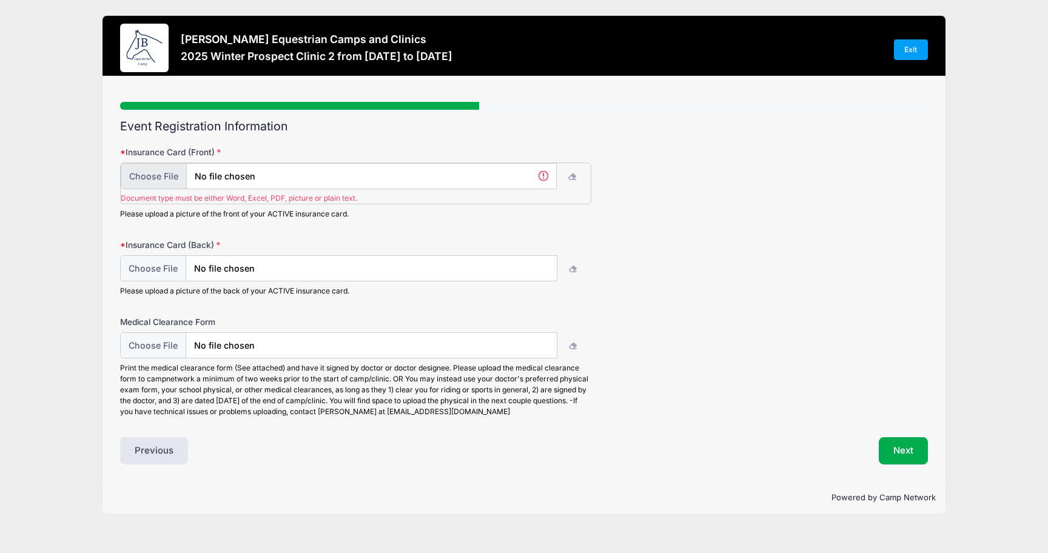
click at [149, 180] on input "file" at bounding box center [338, 176] width 435 height 26
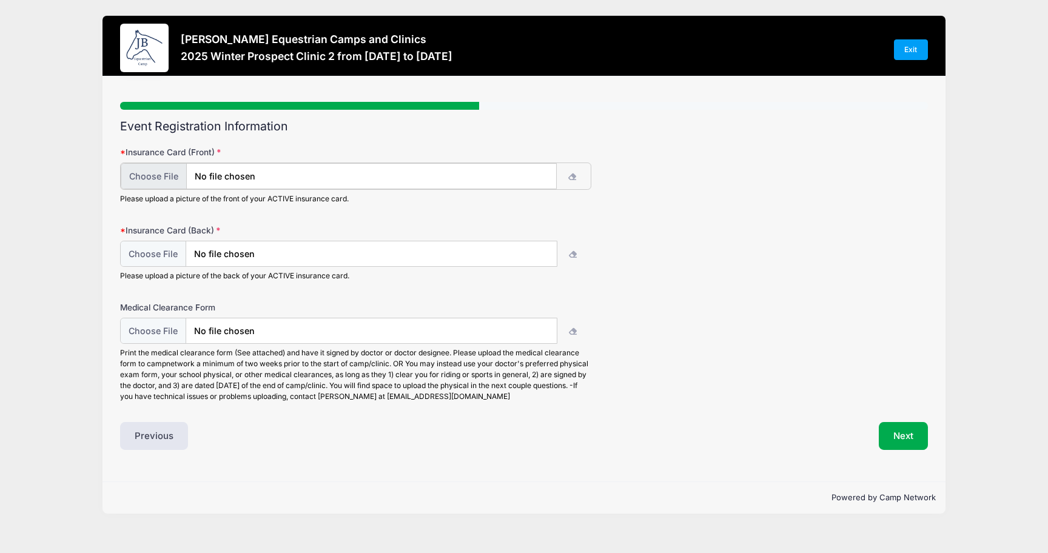
click at [143, 178] on input "file" at bounding box center [338, 176] width 435 height 26
click at [909, 433] on button "Next" at bounding box center [902, 435] width 49 height 28
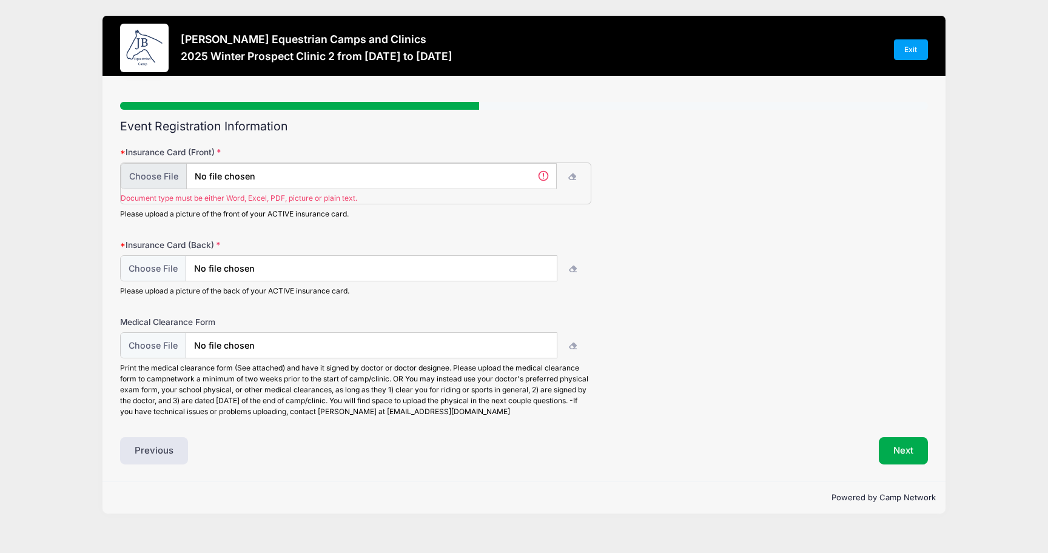
click at [157, 173] on input "file" at bounding box center [338, 176] width 435 height 26
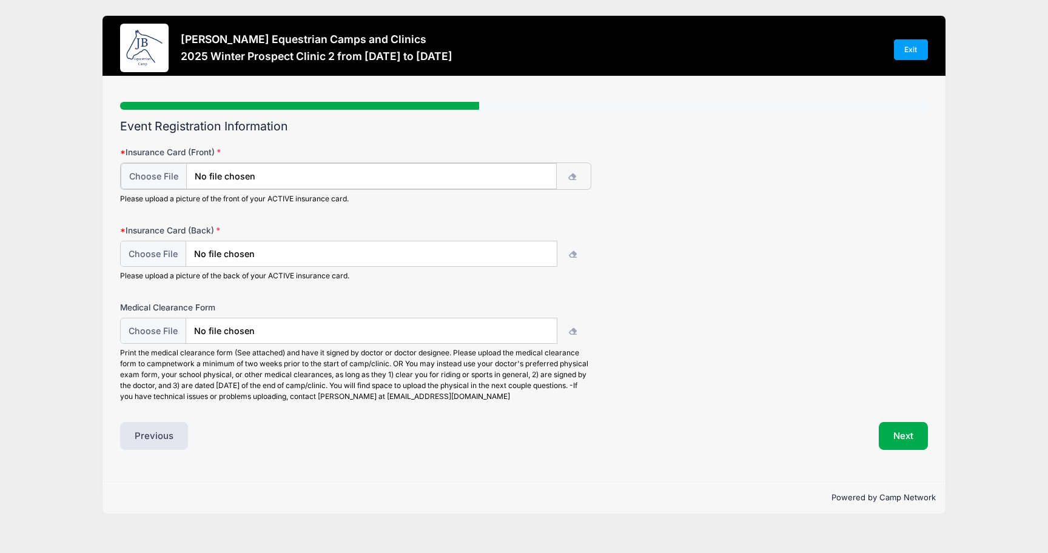
type input "C:\fakepath\CallieFreemanInsuranceCardFront.html"
click at [171, 250] on input "file" at bounding box center [338, 253] width 435 height 26
type input "C:\fakepath\CallieFreemanInsuranceCardBack.html"
click at [903, 436] on button "Next" at bounding box center [902, 435] width 49 height 28
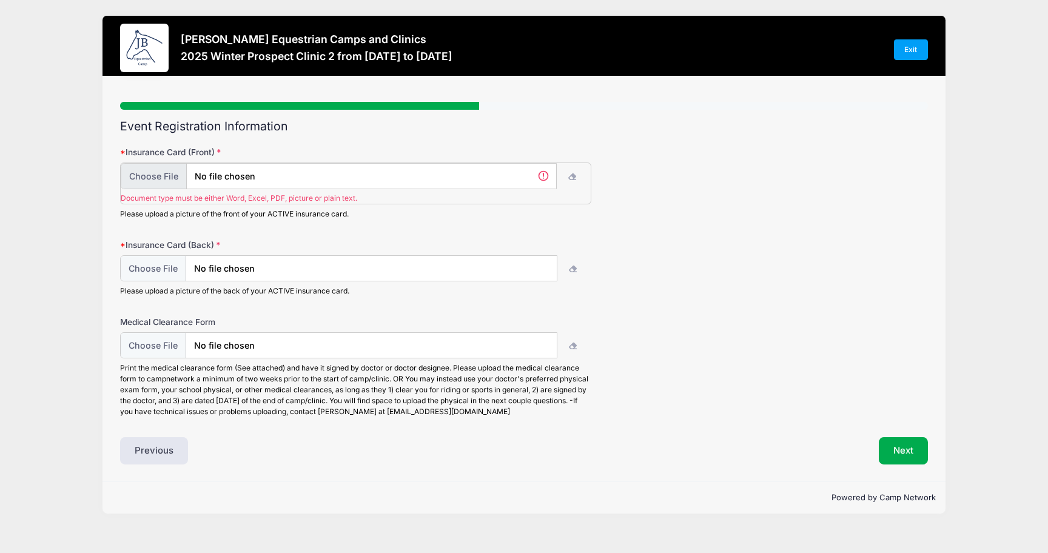
click at [153, 181] on input "file" at bounding box center [338, 176] width 435 height 26
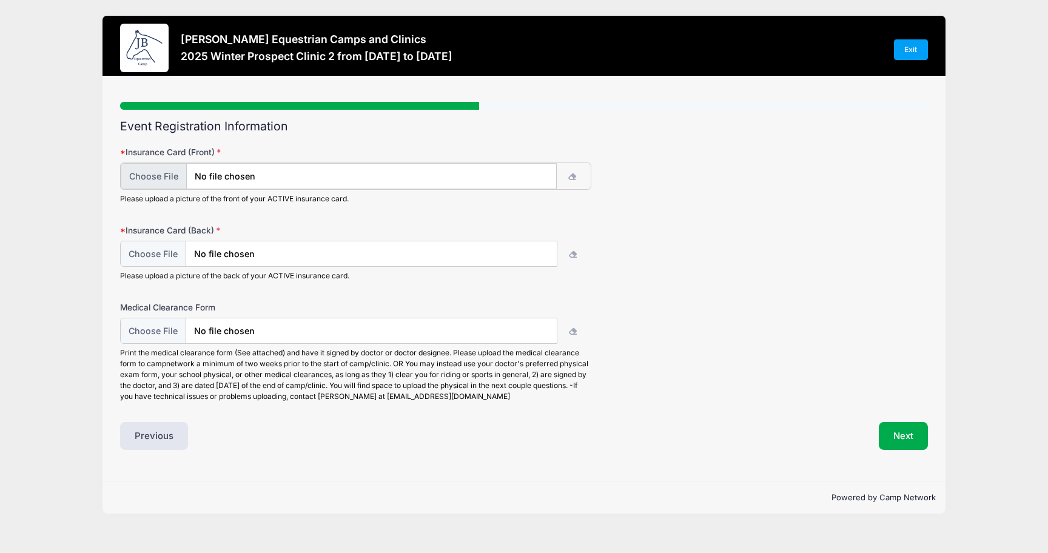
click at [144, 174] on input "file" at bounding box center [338, 176] width 435 height 26
type input "C:\fakepath\CallieFreemanInsuranceCardFront.html"
click at [898, 429] on button "Next" at bounding box center [902, 435] width 49 height 28
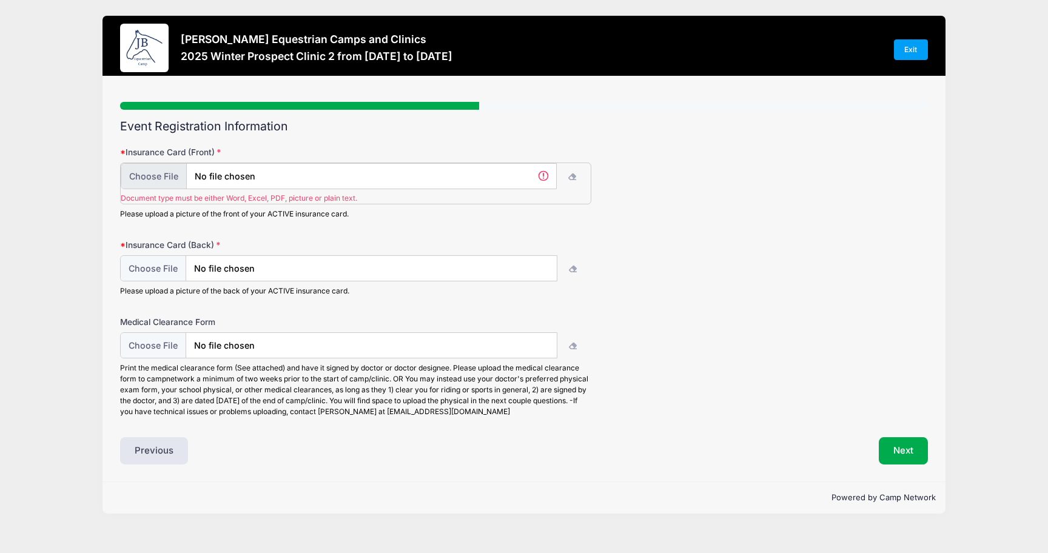
click at [141, 176] on input "file" at bounding box center [338, 176] width 435 height 26
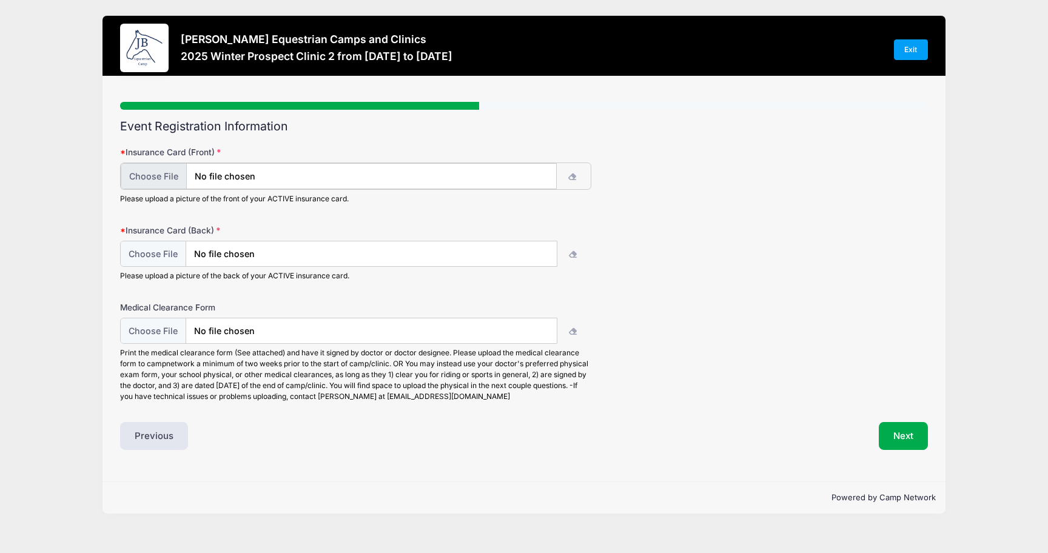
click at [149, 170] on input "file" at bounding box center [338, 176] width 435 height 26
type input "C:\fakepath\Photo Booth.app.zip"
click at [169, 176] on input "file" at bounding box center [338, 176] width 435 height 26
click at [165, 170] on input "file" at bounding box center [338, 176] width 435 height 26
type input "C:\fakepath\InsuraceCardPhotoFront.html"
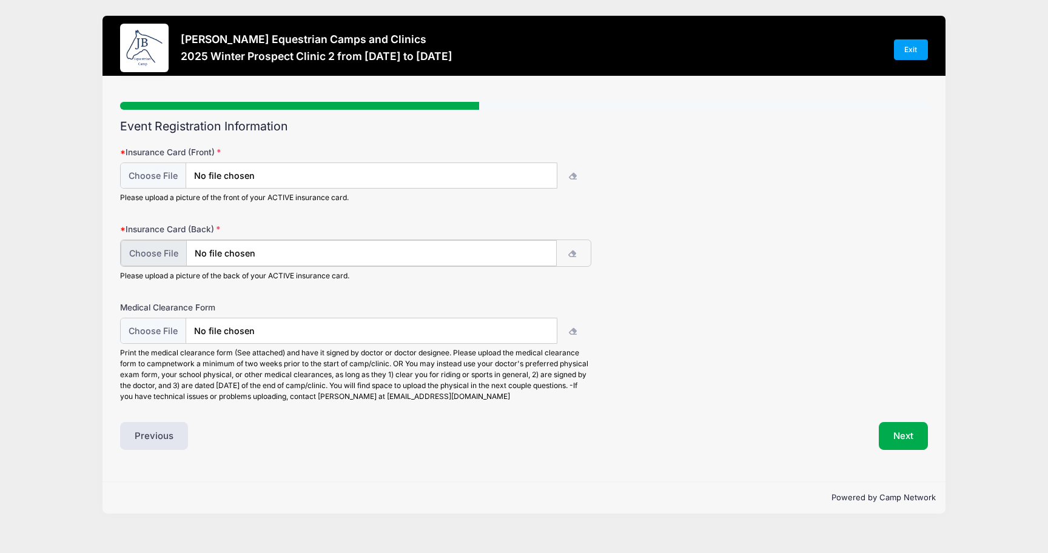
click at [162, 258] on input "file" at bounding box center [338, 253] width 435 height 26
type input "C:\fakepath\InsuraceCardPhotoBack.html"
click at [906, 427] on button "Next" at bounding box center [902, 435] width 49 height 28
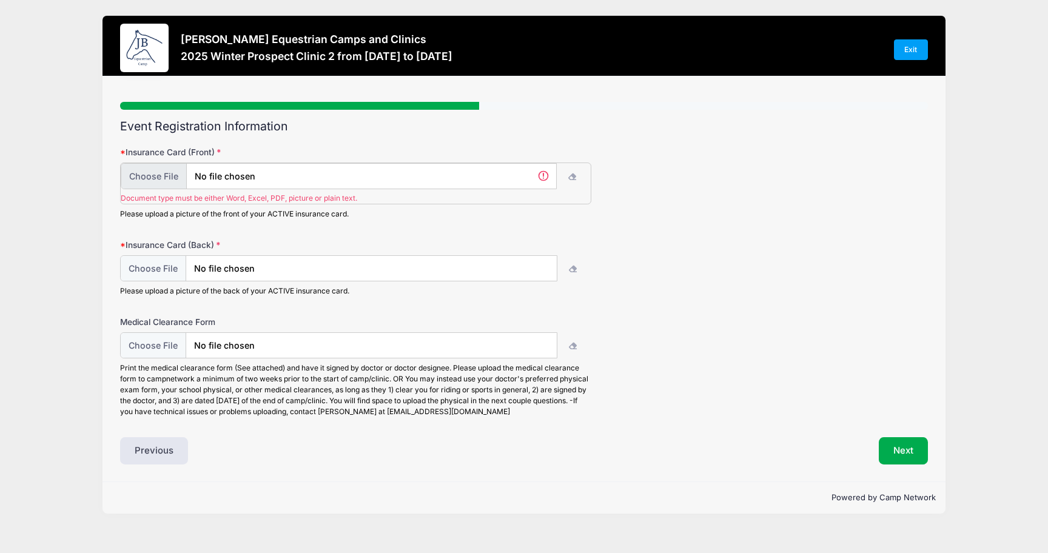
click at [156, 181] on input "file" at bounding box center [338, 176] width 435 height 26
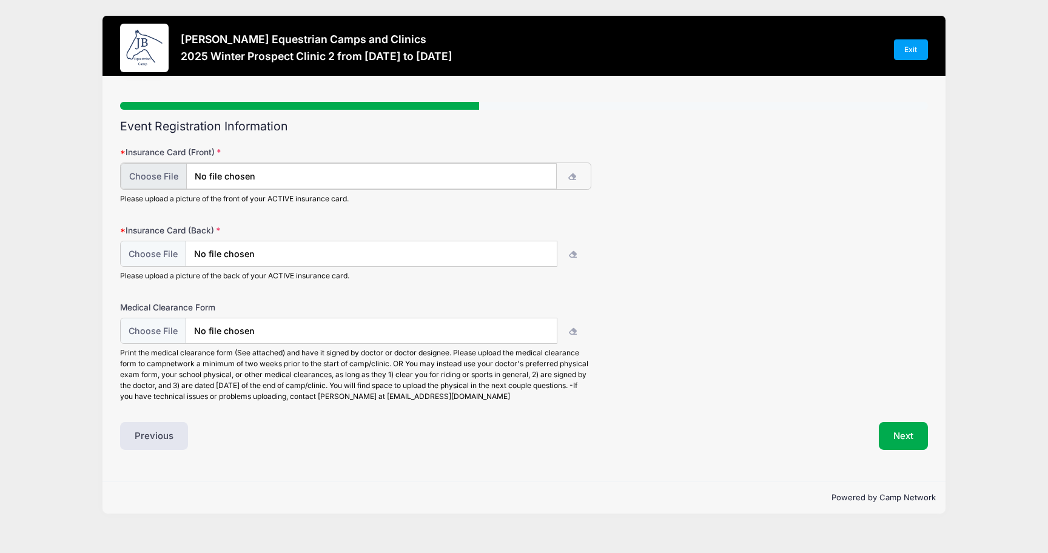
type input "C:\fakepath\InsCardFrontPDF.pdf"
click at [159, 255] on input "file" at bounding box center [338, 253] width 435 height 26
type input "C:\fakepath\InsCardBackPDF.pdf"
click at [888, 435] on button "Next" at bounding box center [902, 435] width 49 height 28
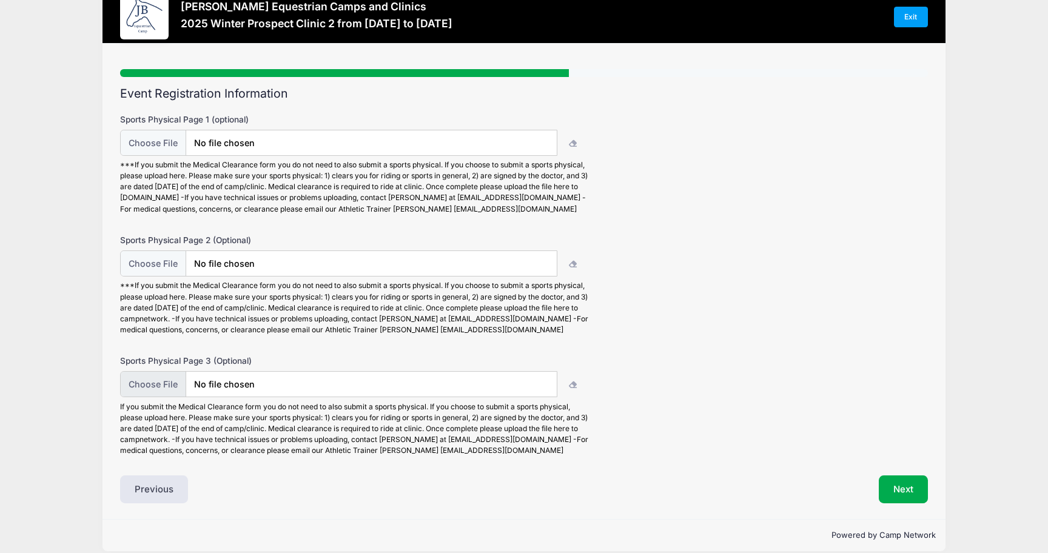
scroll to position [57, 0]
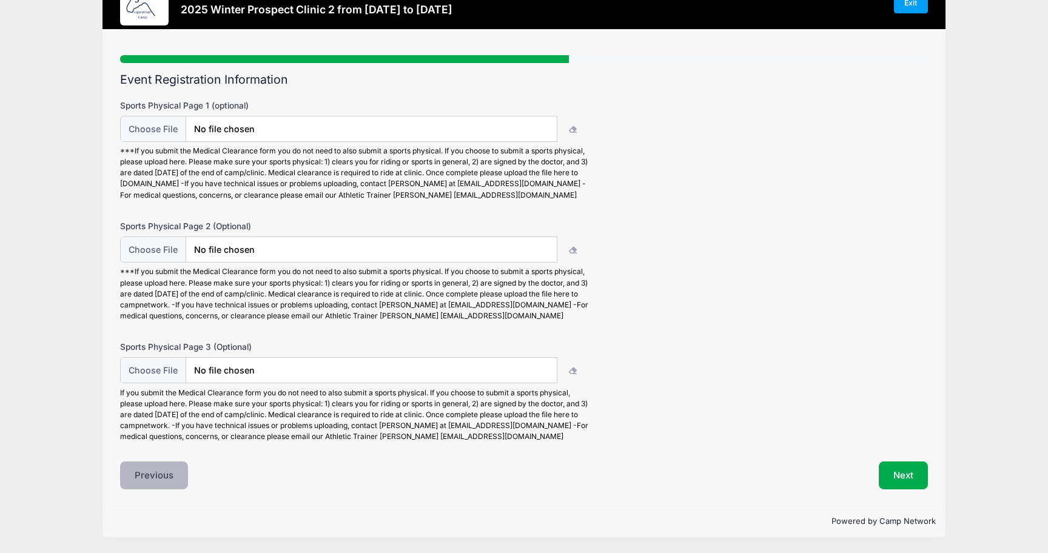
click at [149, 477] on button "Previous" at bounding box center [154, 475] width 68 height 28
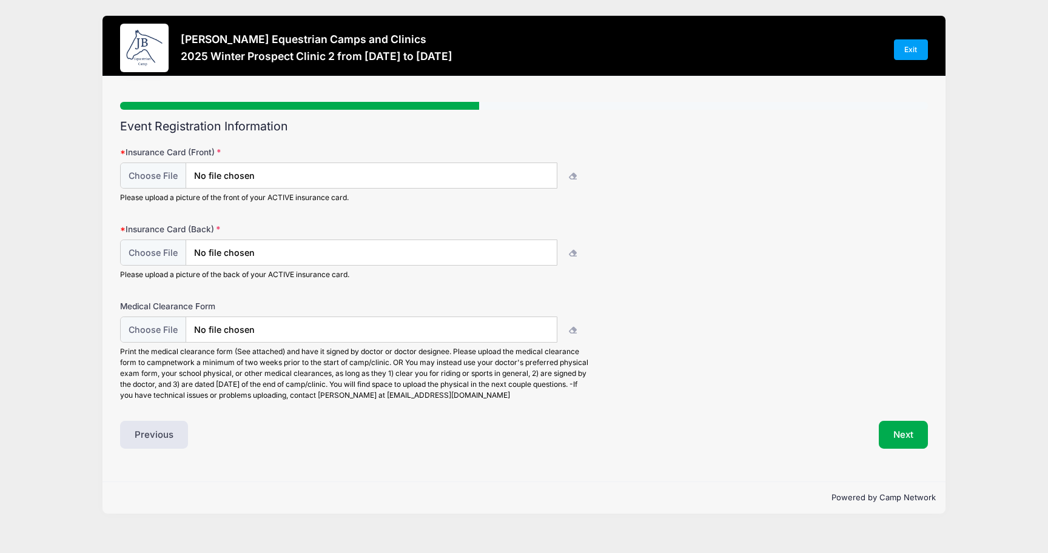
scroll to position [0, 0]
click at [160, 335] on input "file" at bounding box center [338, 330] width 435 height 26
click at [890, 436] on button "Next" at bounding box center [902, 435] width 49 height 28
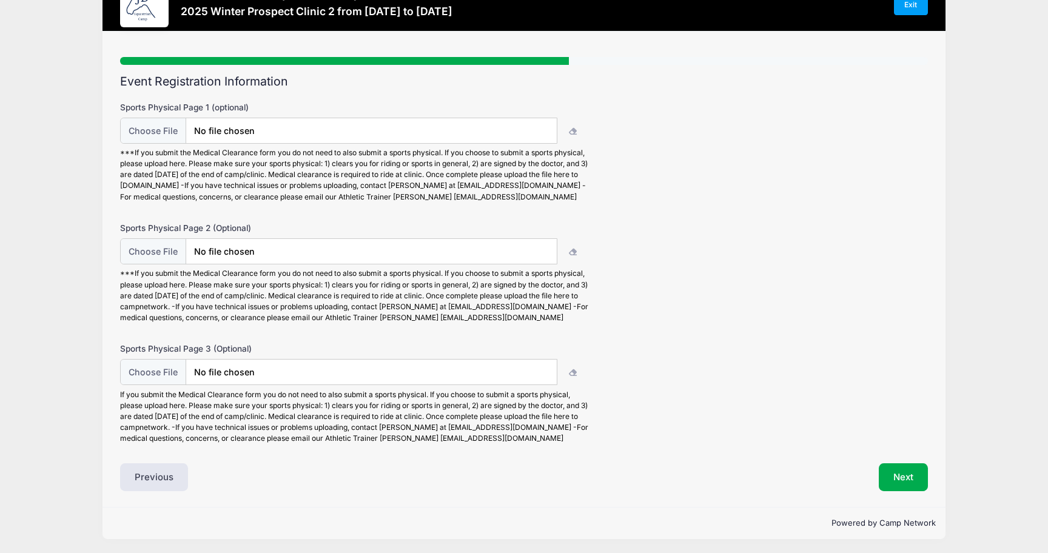
scroll to position [31, 0]
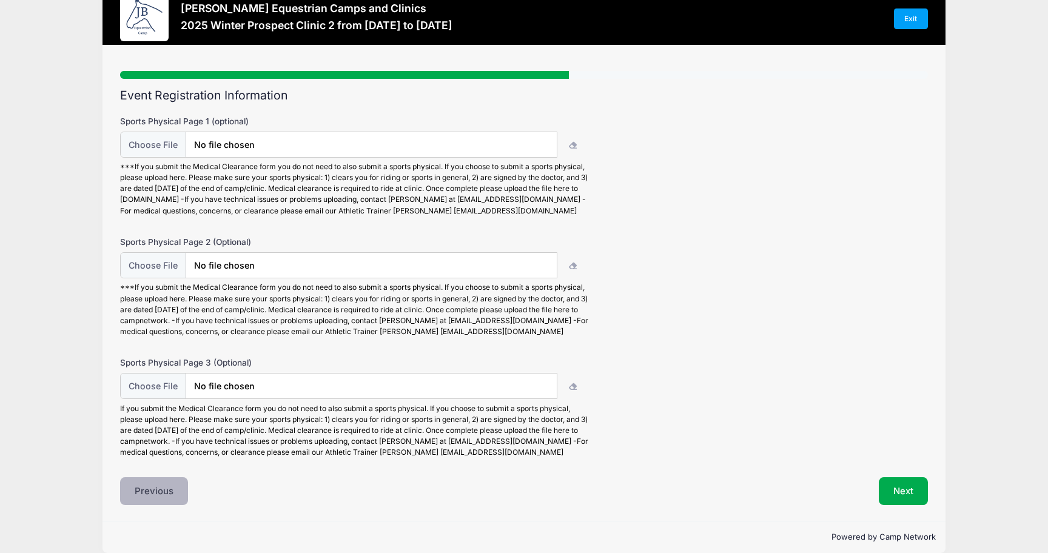
click at [149, 502] on button "Previous" at bounding box center [154, 491] width 68 height 28
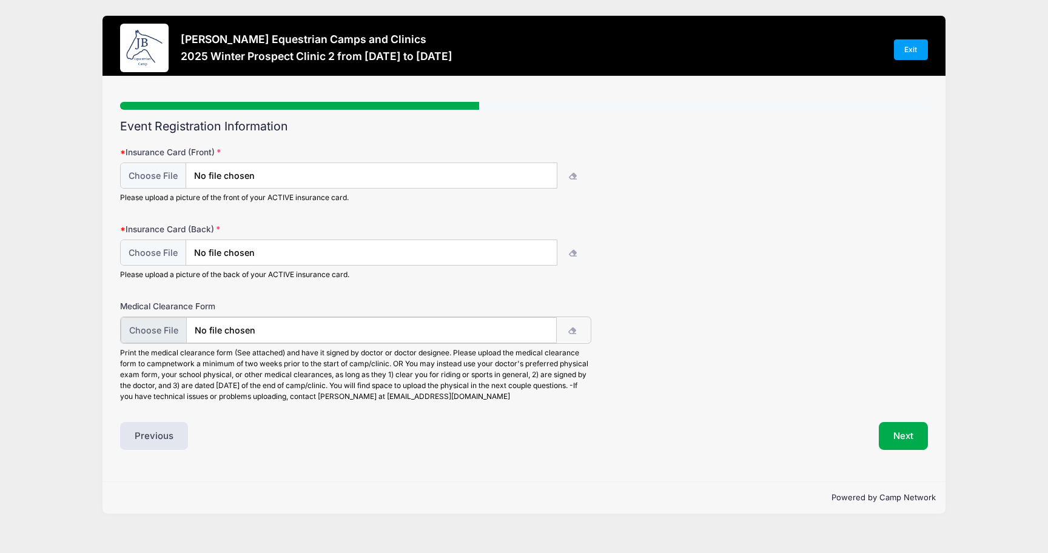
click at [152, 325] on input "file" at bounding box center [338, 330] width 435 height 26
type input "C:\fakepath\CallieFreeman25-26Physical3.html"
click at [889, 430] on button "Next" at bounding box center [902, 435] width 49 height 28
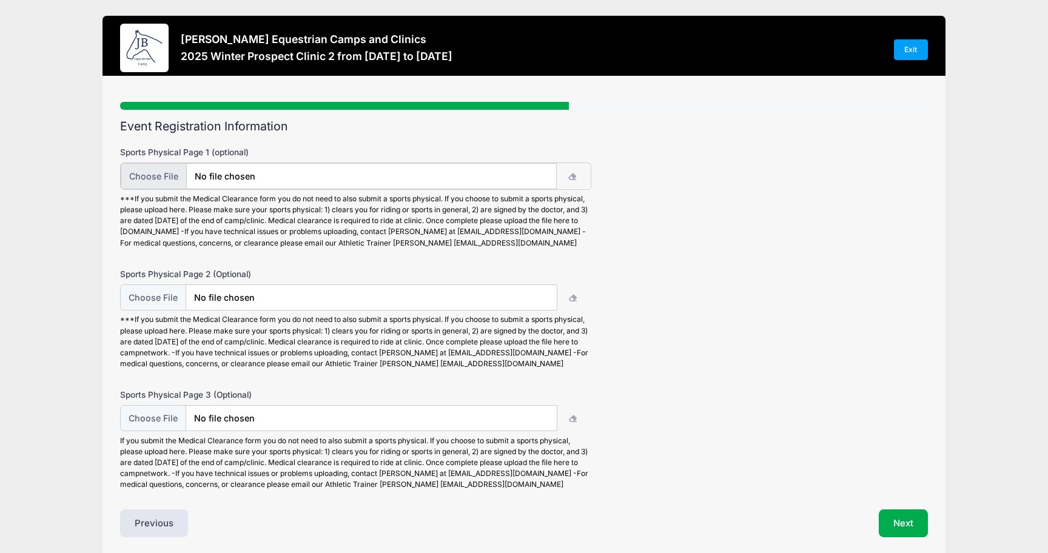
click at [166, 176] on input "file" at bounding box center [338, 176] width 435 height 26
type input "C:\fakepath\CallieFreeman25-26Physical1.html"
click at [142, 310] on input "file" at bounding box center [338, 297] width 435 height 26
type input "C:\fakepath\CallieFreeman25-26Physical2.html"
click at [133, 430] on input "file" at bounding box center [338, 417] width 435 height 26
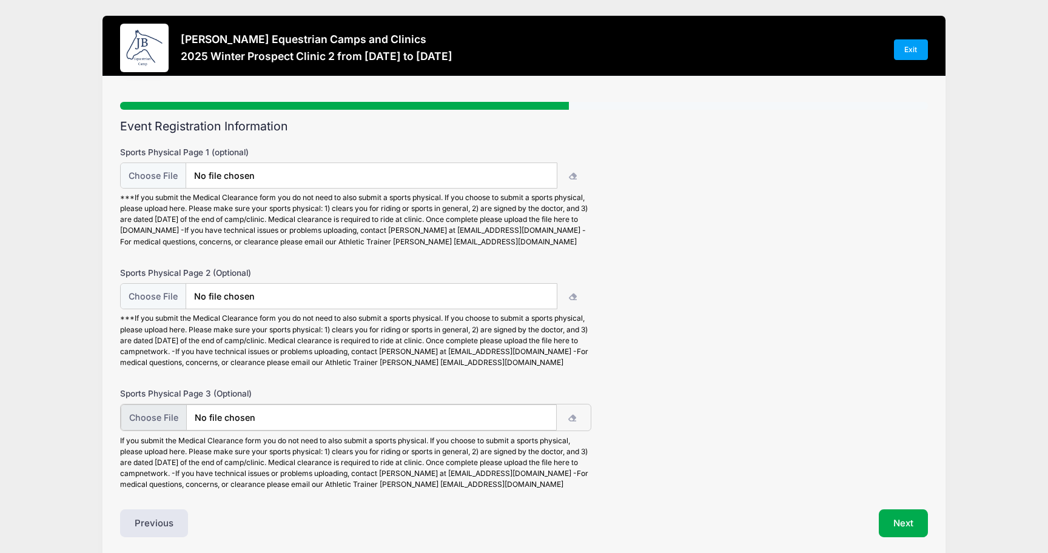
type input "C:\fakepath\CallieFreeman25-26Physical4.html"
click at [901, 529] on button "Next" at bounding box center [902, 522] width 49 height 28
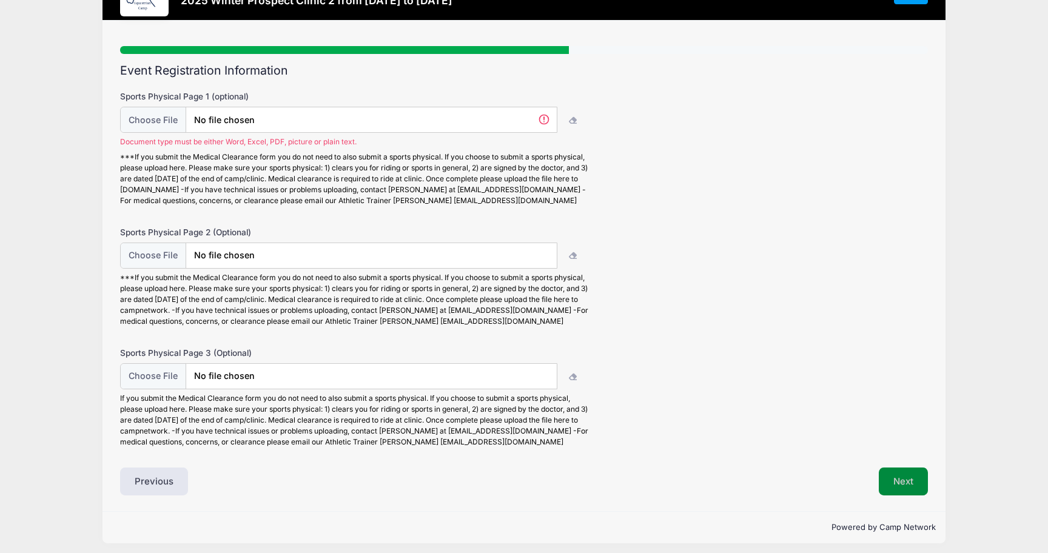
scroll to position [72, 0]
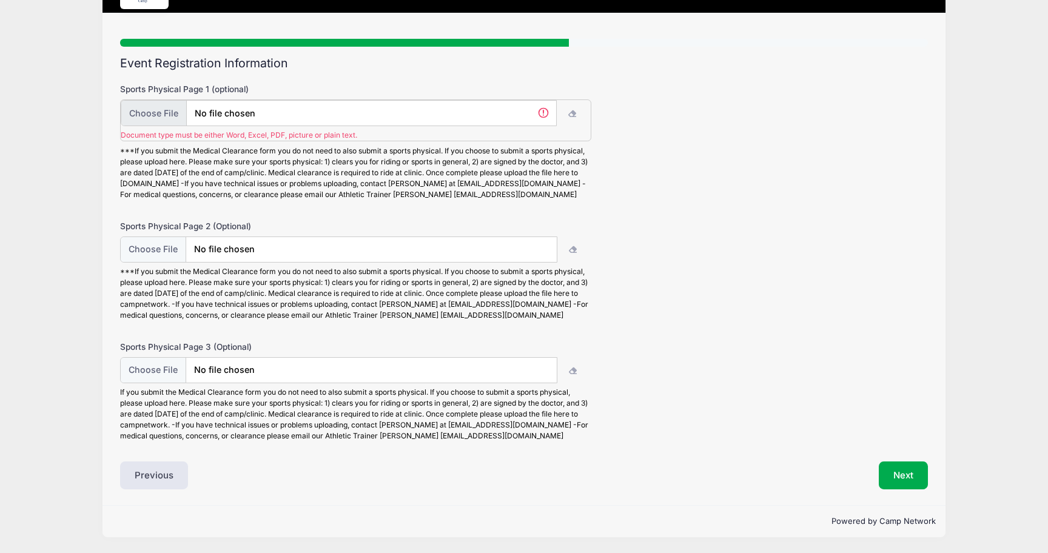
click at [146, 110] on input "file" at bounding box center [338, 113] width 435 height 26
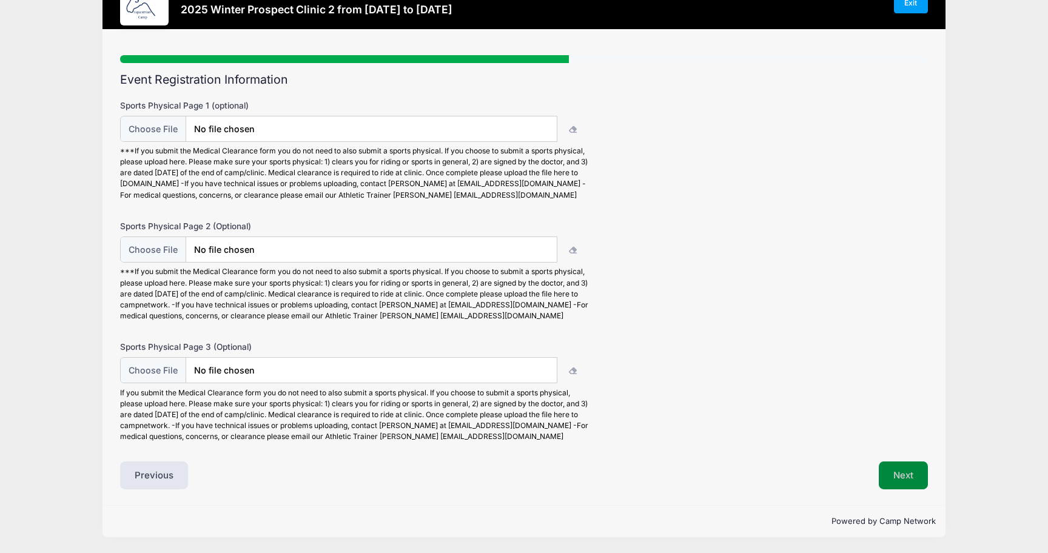
scroll to position [57, 0]
click at [895, 472] on button "Next" at bounding box center [902, 475] width 49 height 28
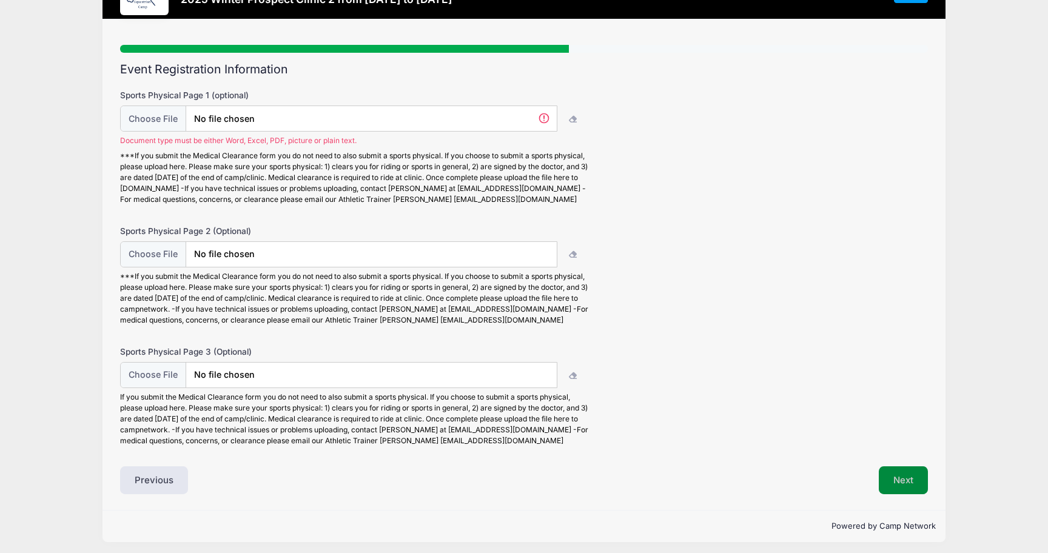
scroll to position [72, 0]
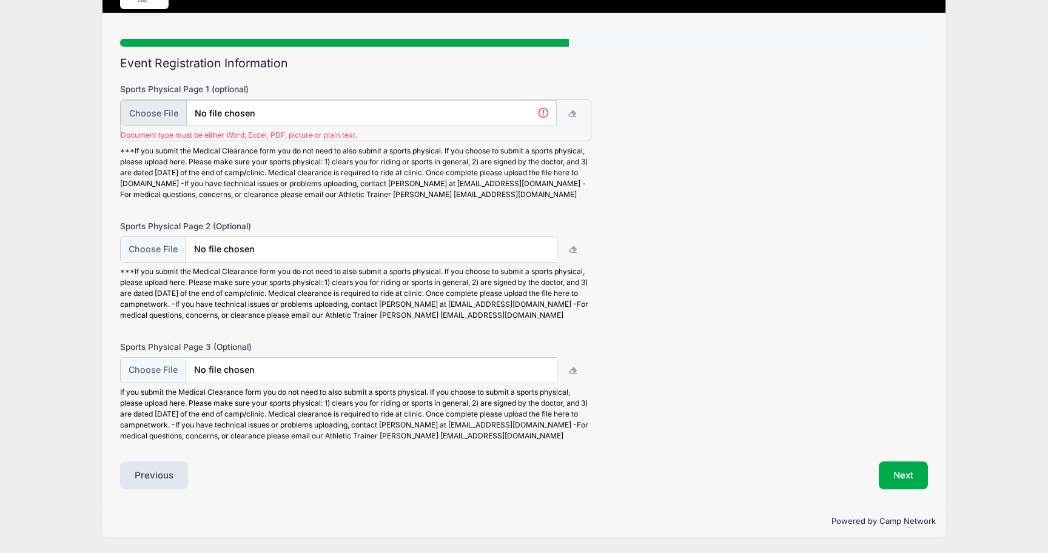
click at [162, 100] on input "file" at bounding box center [338, 113] width 435 height 26
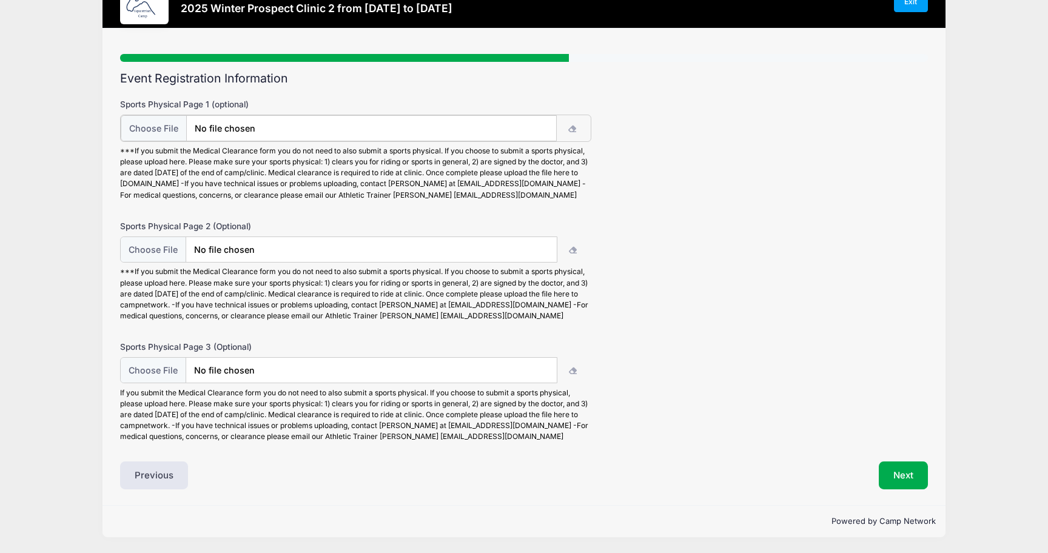
scroll to position [58, 0]
click at [152, 119] on input "file" at bounding box center [338, 128] width 435 height 26
type input "C:\fakepath\HPSCAN_20250908235604817_2025-09-08_235652052.pdf"
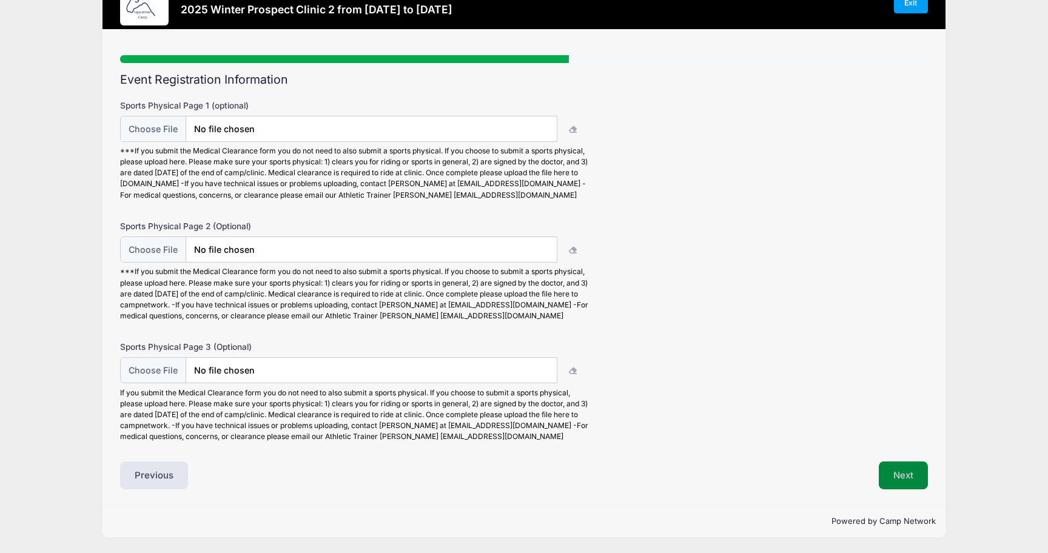
scroll to position [57, 0]
click at [898, 468] on button "Next" at bounding box center [902, 475] width 49 height 28
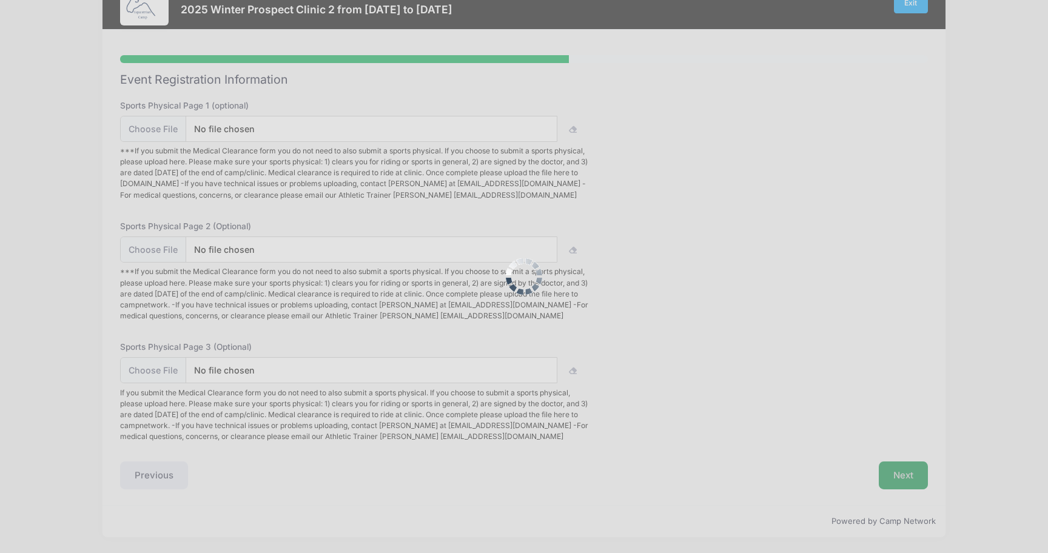
scroll to position [72, 0]
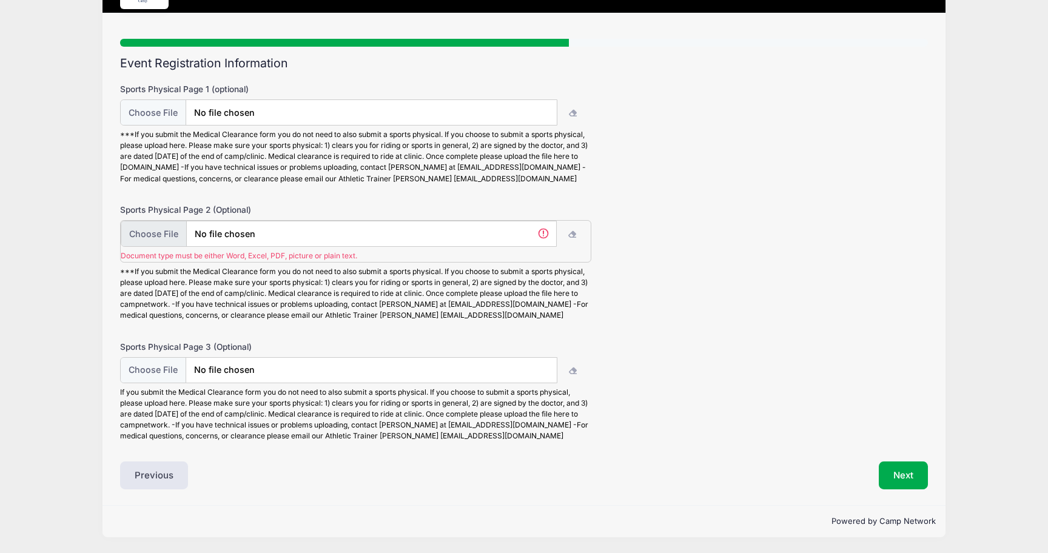
click at [167, 230] on input "file" at bounding box center [338, 234] width 435 height 26
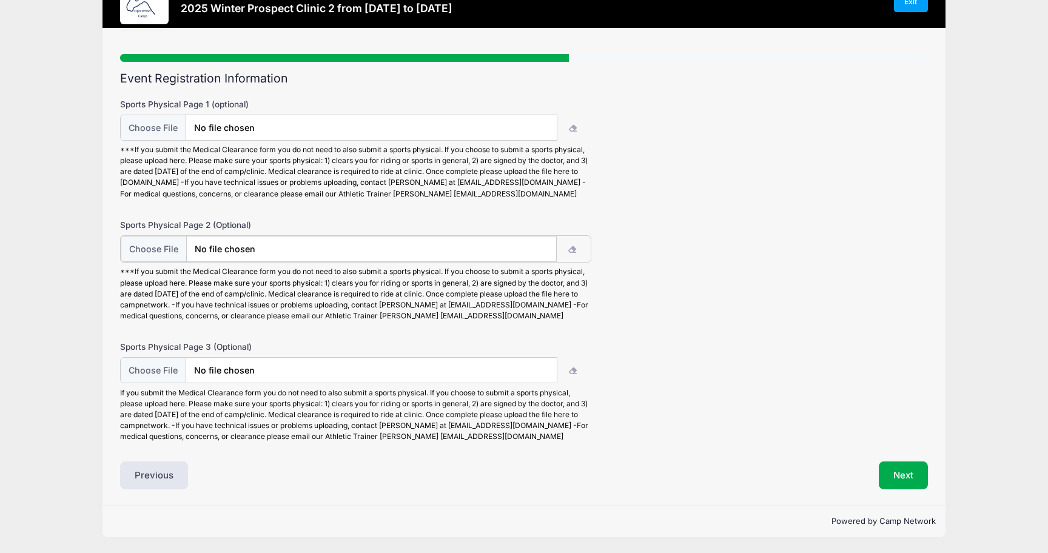
scroll to position [58, 0]
type input "C:\fakepath\HPSCAN_20250908235710581_2025-09-08_235758101.pdf"
click at [162, 365] on input "file" at bounding box center [338, 369] width 435 height 26
click at [147, 361] on input "file" at bounding box center [338, 369] width 435 height 26
type input "C:\fakepath\HPSCAN_20250908235917774_2025-09-09_000005137.pdf"
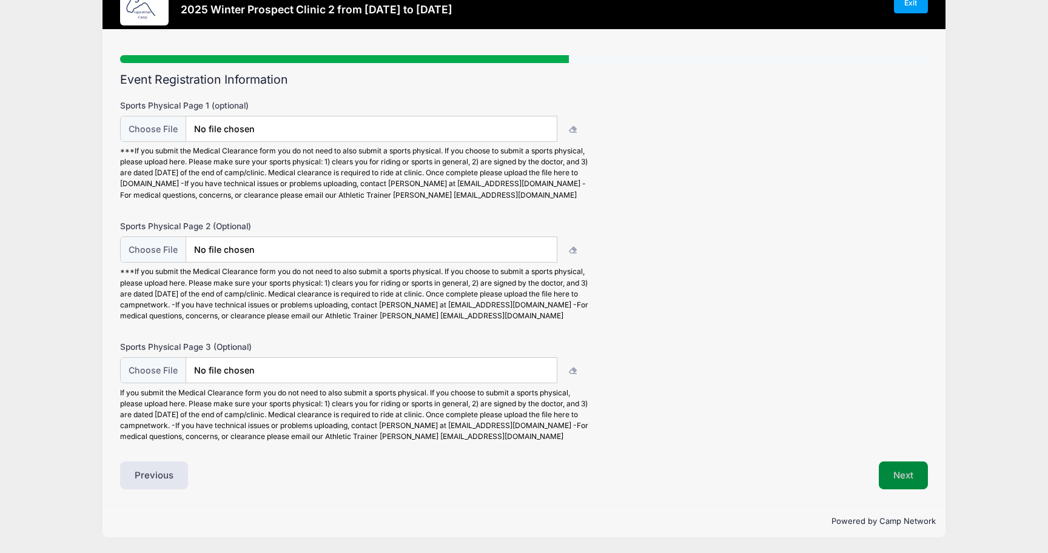
scroll to position [57, 0]
click at [910, 481] on button "Next" at bounding box center [902, 475] width 49 height 28
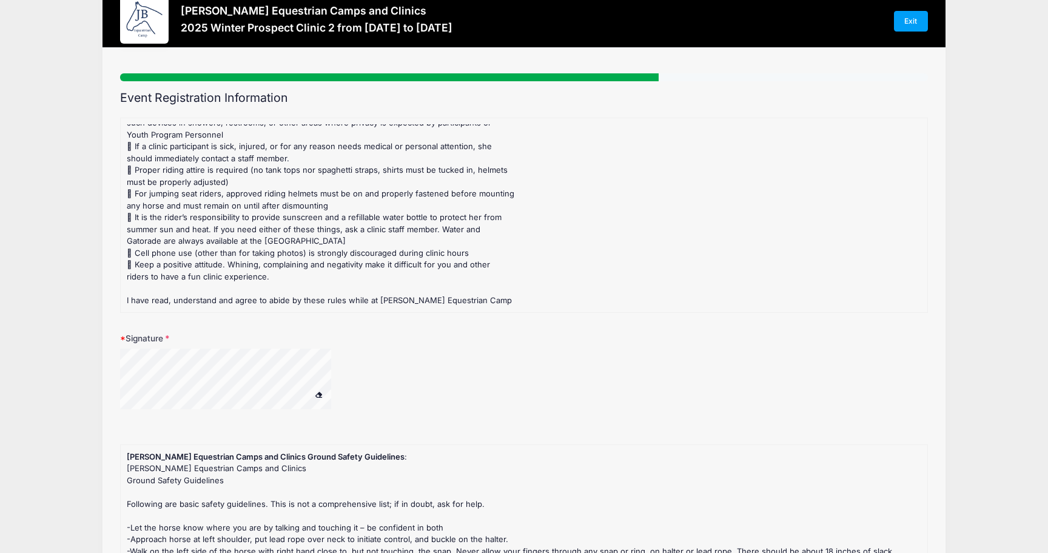
scroll to position [41, 0]
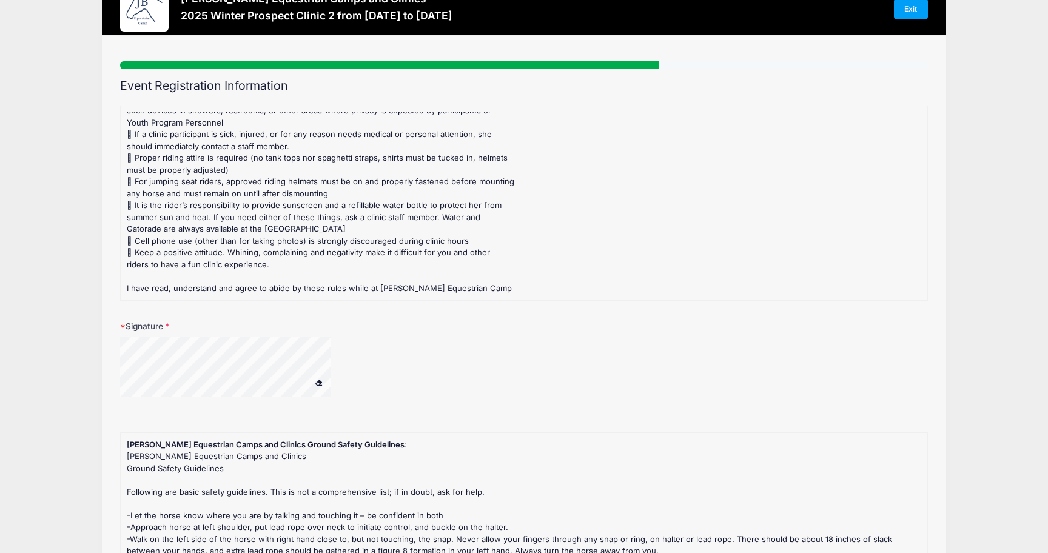
click at [319, 382] on span at bounding box center [319, 382] width 8 height 7
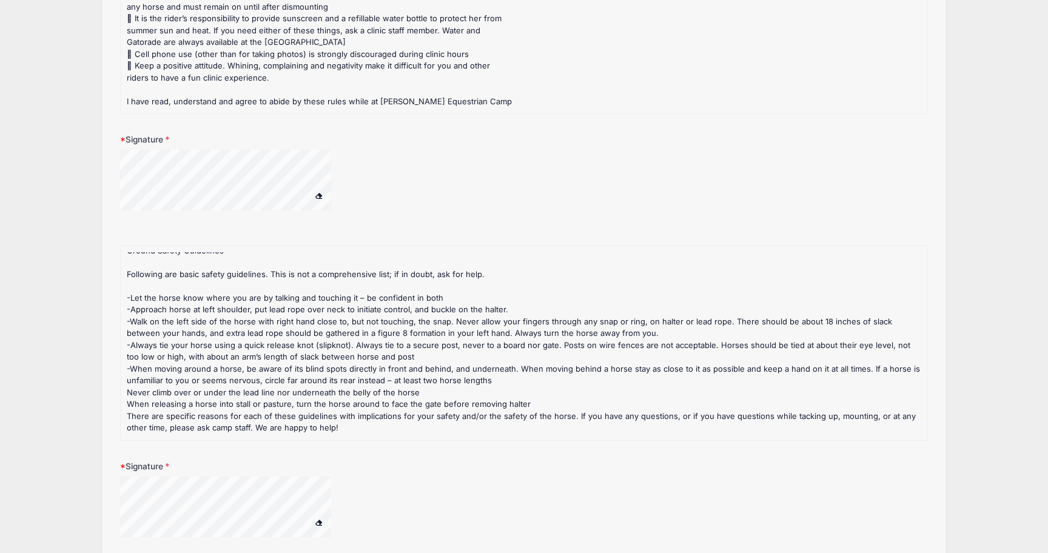
scroll to position [337, 0]
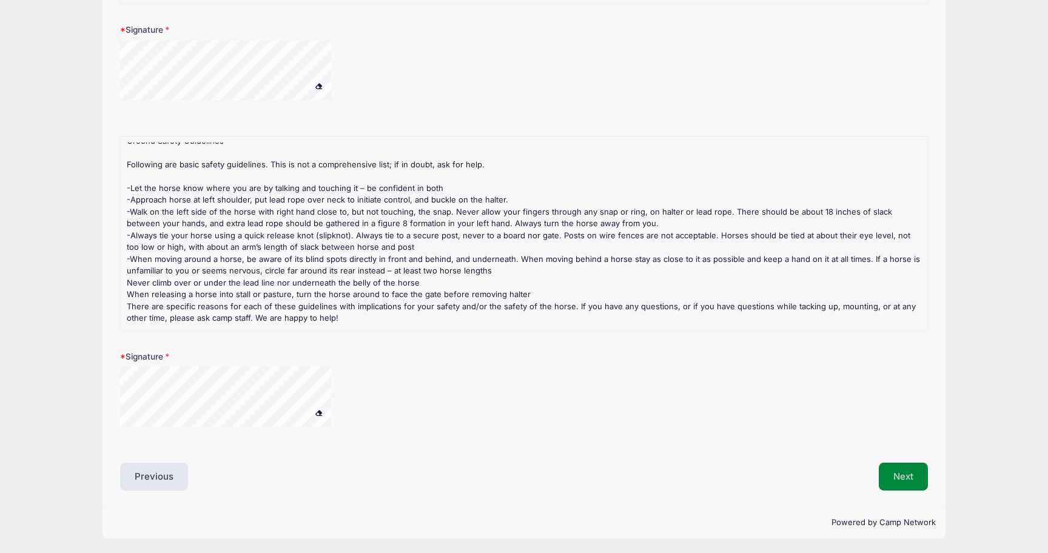
click at [895, 472] on button "Next" at bounding box center [902, 477] width 49 height 28
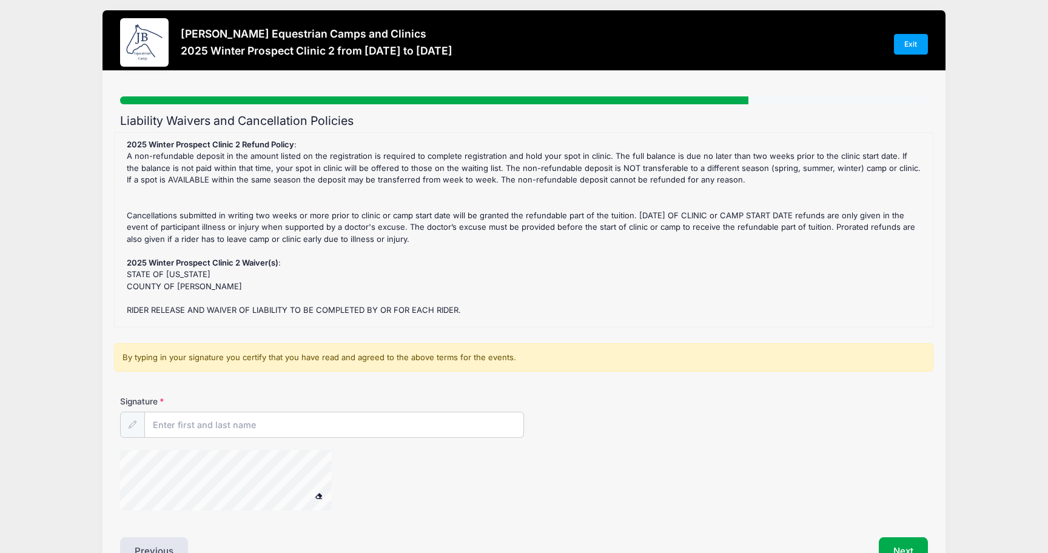
scroll to position [0, 0]
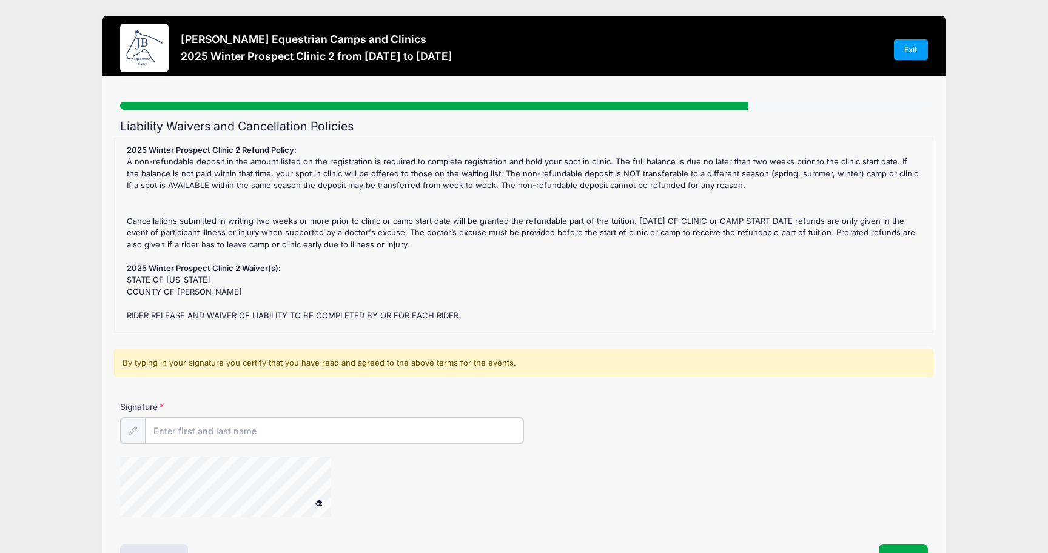
click at [206, 438] on input "Signature" at bounding box center [334, 431] width 378 height 26
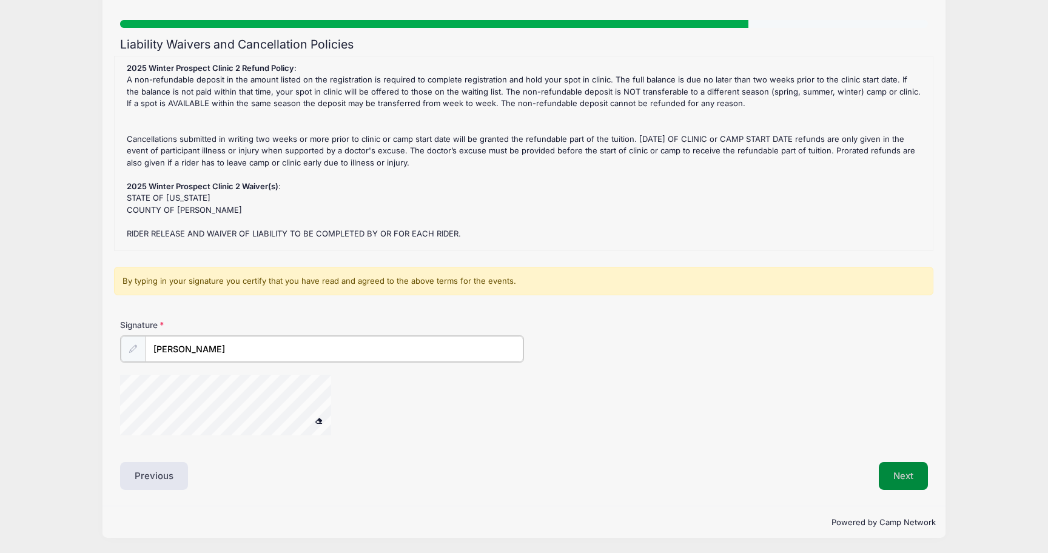
type input "[PERSON_NAME]"
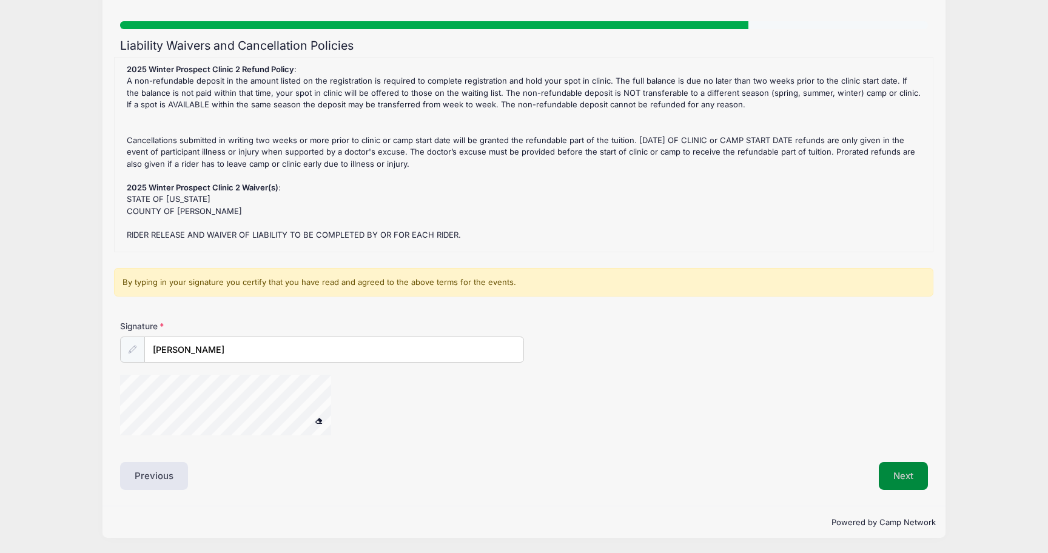
click at [891, 477] on button "Next" at bounding box center [902, 476] width 49 height 28
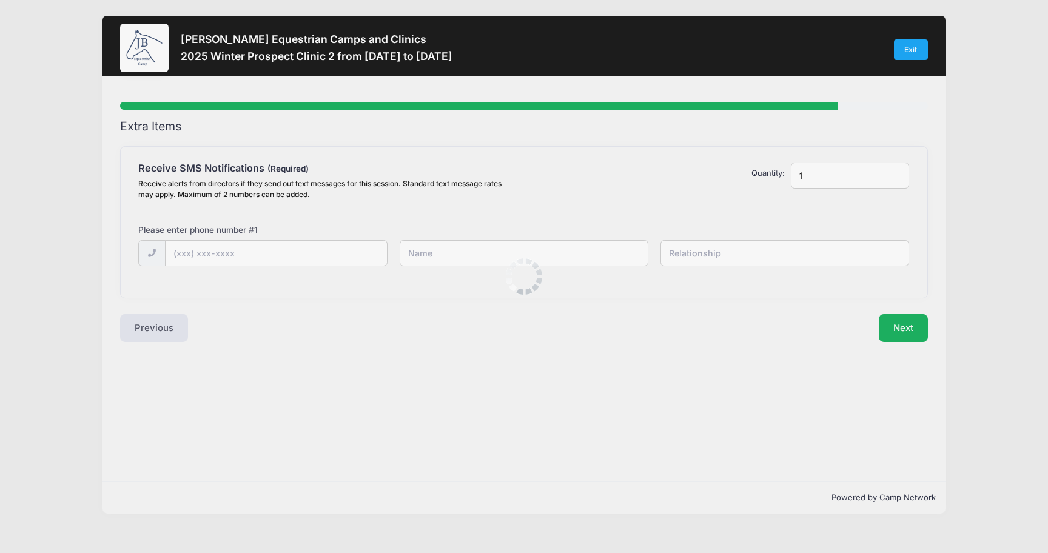
scroll to position [0, 0]
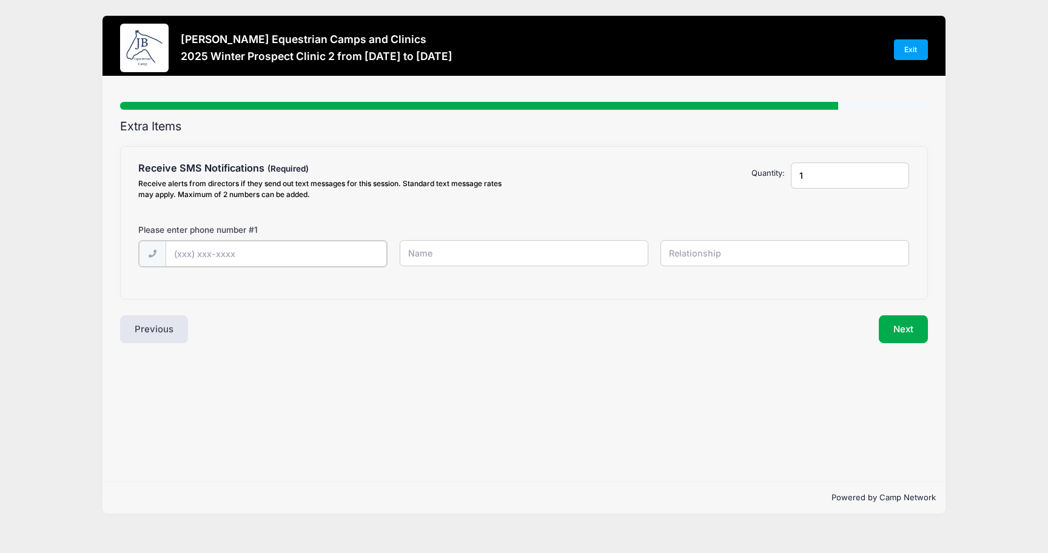
click at [186, 258] on input "text" at bounding box center [276, 254] width 221 height 26
type input "[PHONE_NUMBER]"
click at [812, 173] on input "1" at bounding box center [850, 175] width 119 height 26
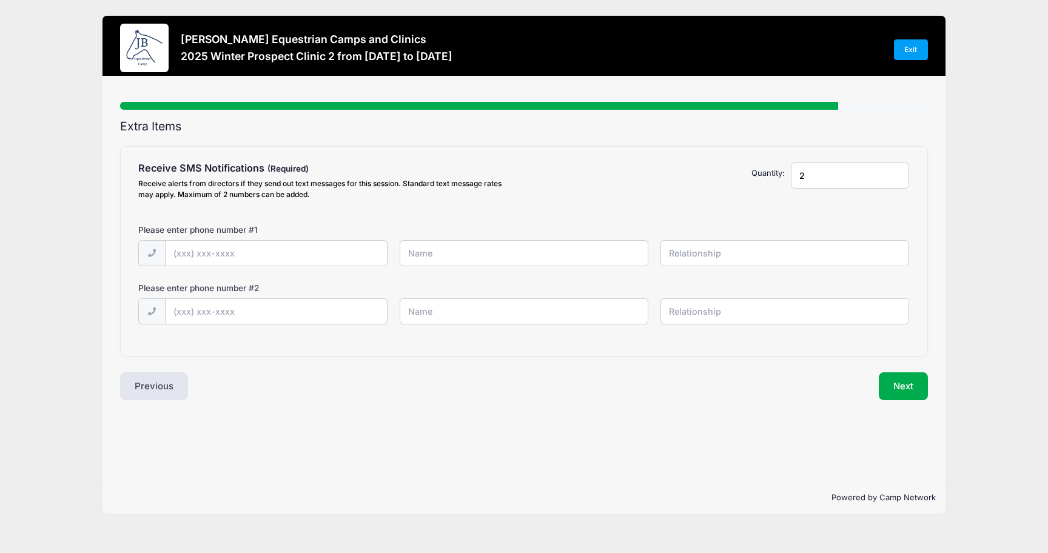
type input "2"
click at [186, 251] on input "text" at bounding box center [276, 254] width 221 height 26
type input "[PHONE_NUMBER]"
click at [424, 254] on input "text" at bounding box center [524, 253] width 249 height 26
click at [696, 244] on input "text" at bounding box center [784, 253] width 249 height 26
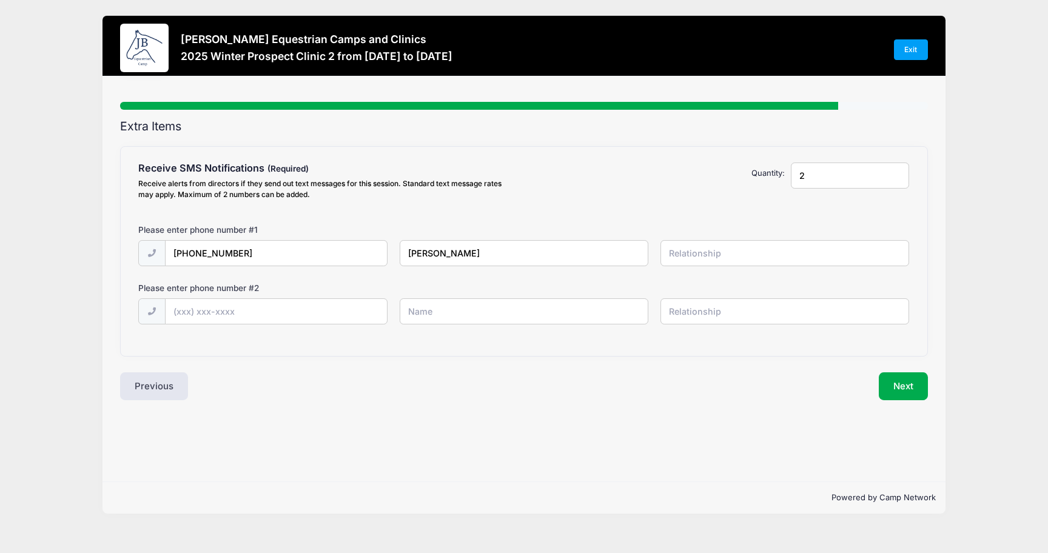
click at [540, 242] on input "[PERSON_NAME]" at bounding box center [524, 253] width 249 height 26
click at [476, 256] on input "[PERSON_NAME]" at bounding box center [524, 253] width 249 height 26
type input "[PERSON_NAME]"
click at [715, 257] on input "text" at bounding box center [784, 253] width 249 height 26
type input "self"
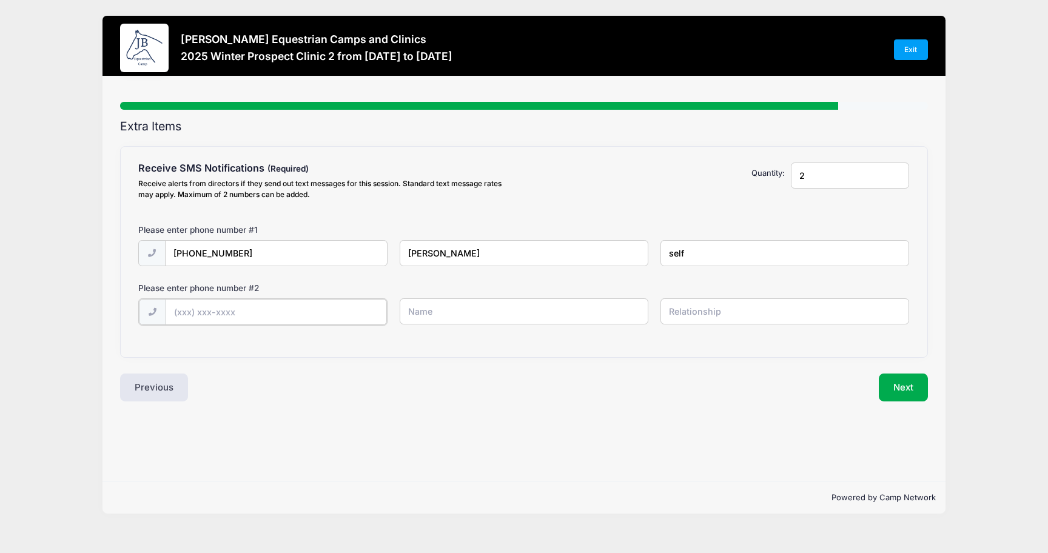
click at [297, 309] on input "text" at bounding box center [276, 312] width 221 height 26
type input "[PHONE_NUMBER]"
click at [456, 303] on input "text" at bounding box center [524, 311] width 249 height 26
type input "[PERSON_NAME]"
click at [686, 307] on input "text" at bounding box center [784, 311] width 249 height 26
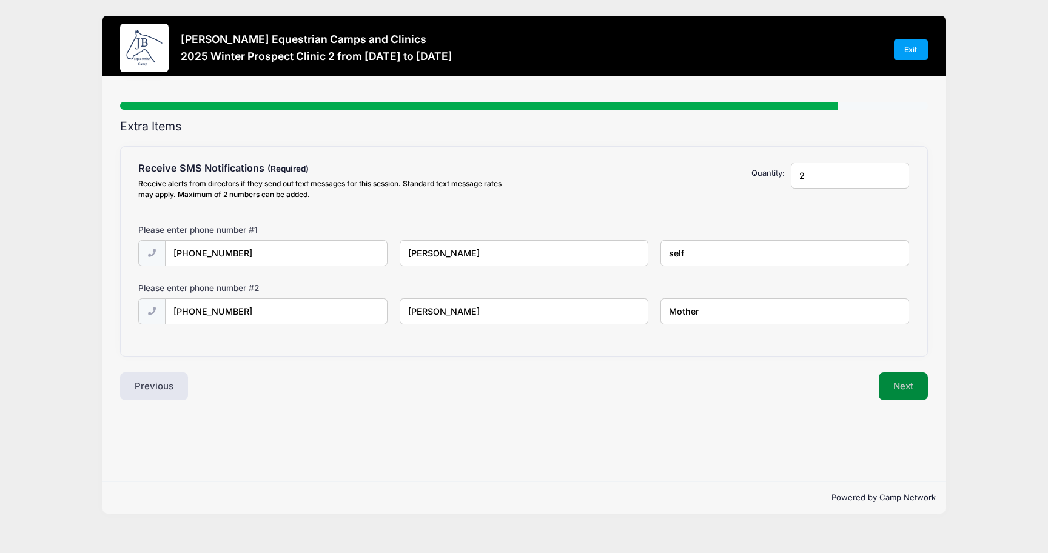
type input "Mother"
click at [896, 379] on button "Next" at bounding box center [902, 386] width 49 height 28
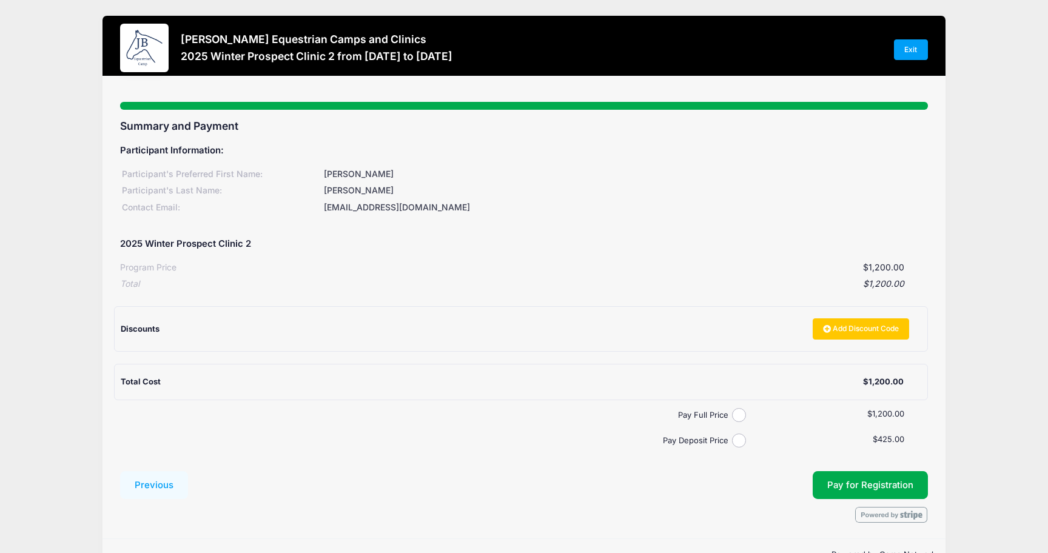
scroll to position [33, 0]
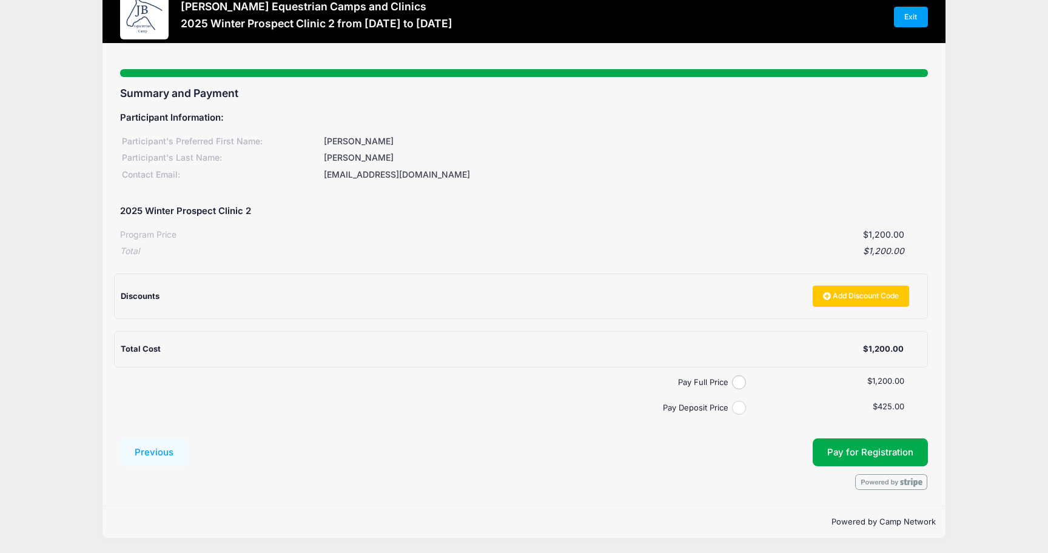
click at [736, 407] on input "Pay Deposit Price" at bounding box center [739, 408] width 14 height 14
radio input "true"
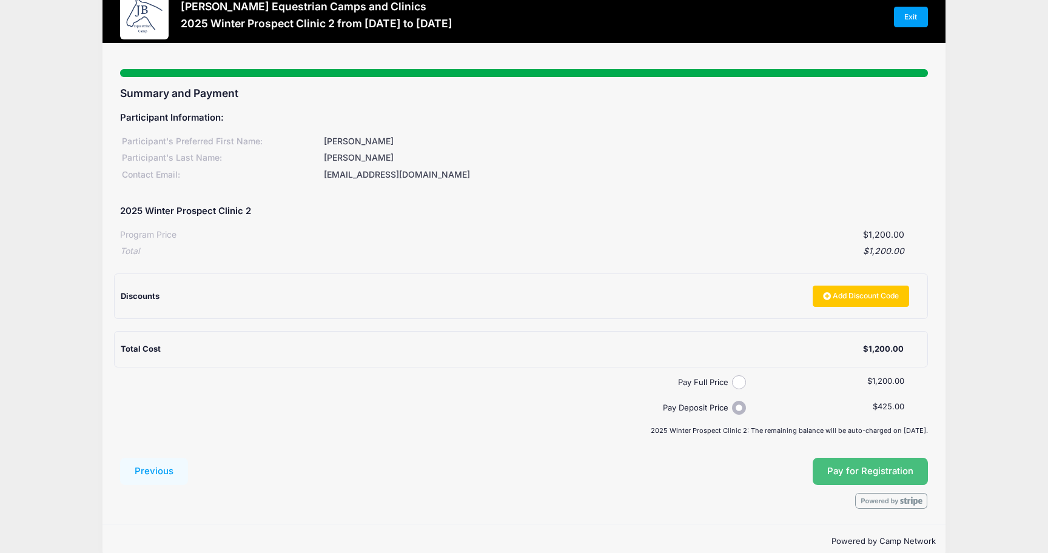
click at [871, 470] on button "Pay for Registration" at bounding box center [869, 472] width 115 height 28
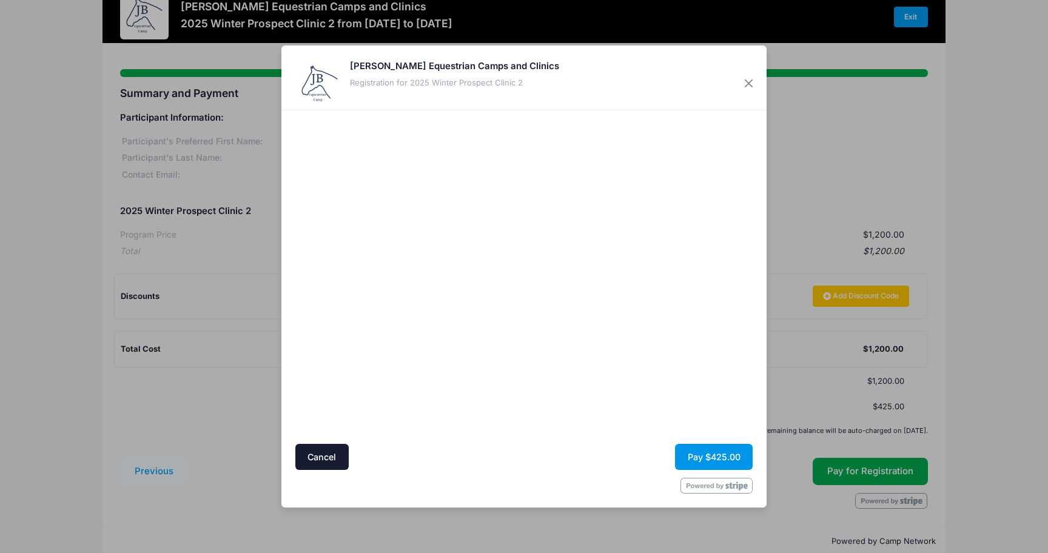
click at [706, 457] on button "Pay $425.00" at bounding box center [714, 457] width 78 height 26
click at [712, 458] on button "Pay $425.00" at bounding box center [714, 457] width 78 height 26
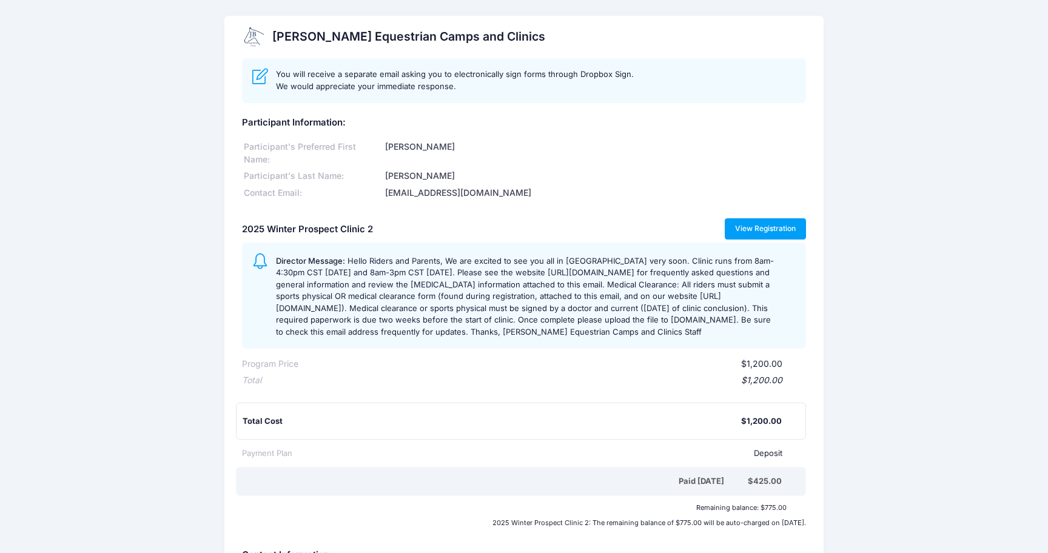
click at [754, 231] on link "View Registration" at bounding box center [765, 228] width 82 height 21
click at [748, 226] on link "View Registration" at bounding box center [765, 228] width 82 height 21
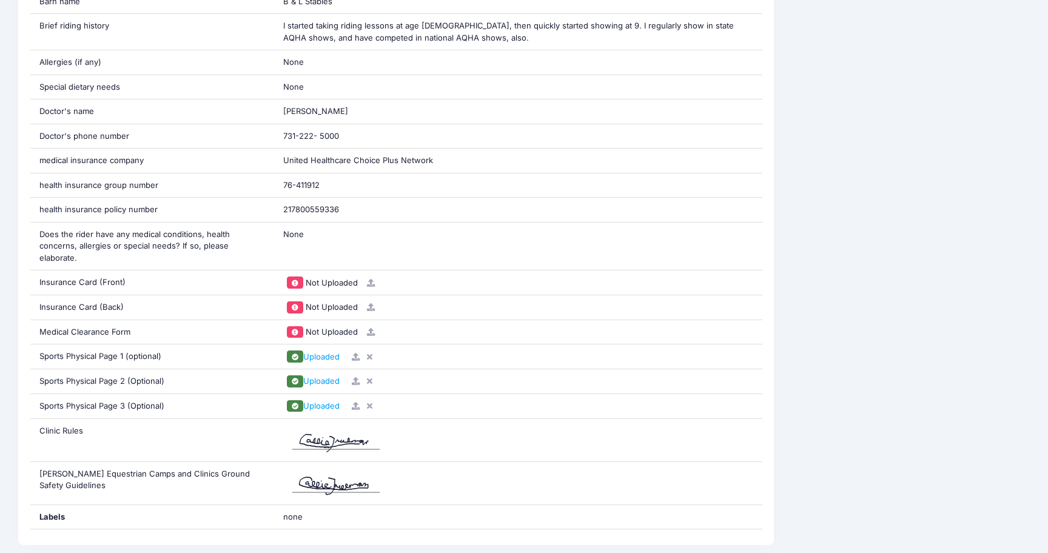
scroll to position [943, 0]
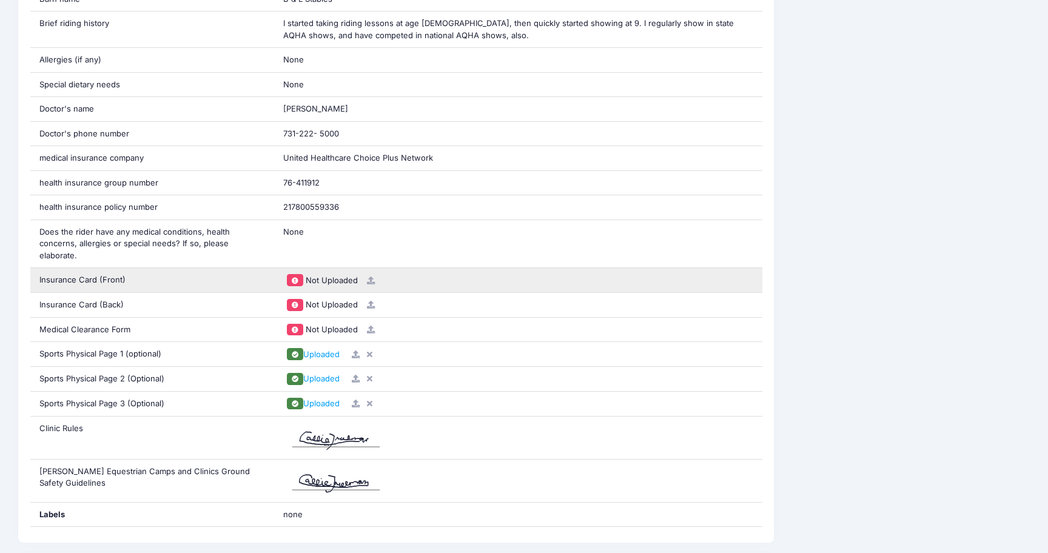
click at [372, 276] on icon at bounding box center [371, 280] width 10 height 8
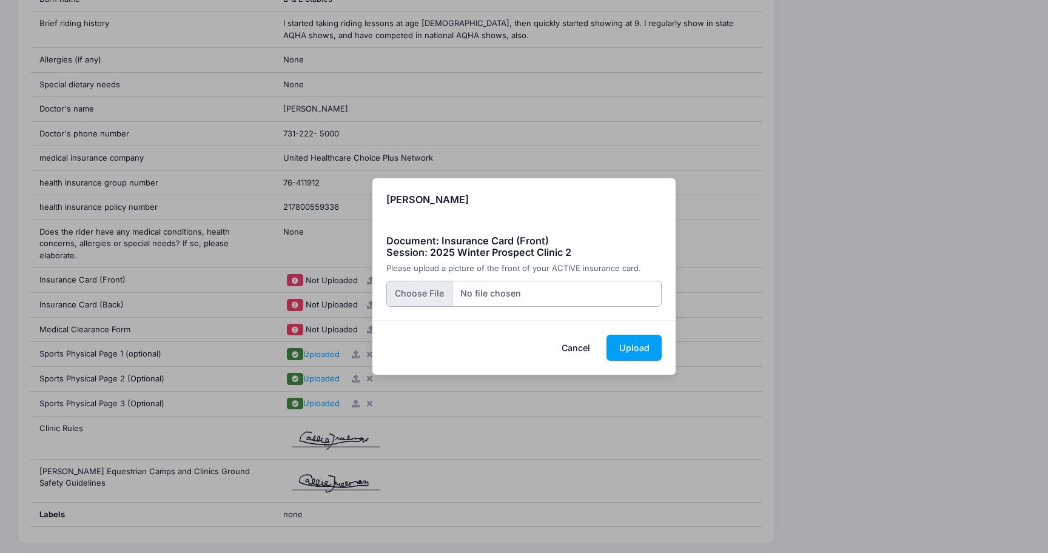
click at [416, 290] on input "file" at bounding box center [524, 294] width 276 height 26
type input "C:\fakepath\HPSCAN_20250909000622631_2025-09-09_000710097.pdf"
click at [641, 348] on button "Upload" at bounding box center [633, 348] width 55 height 26
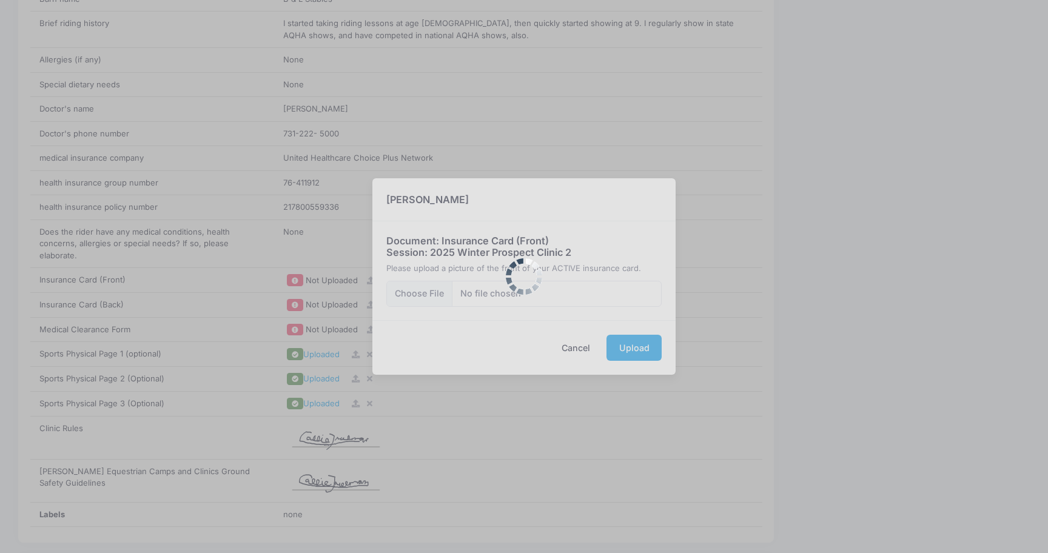
scroll to position [0, 0]
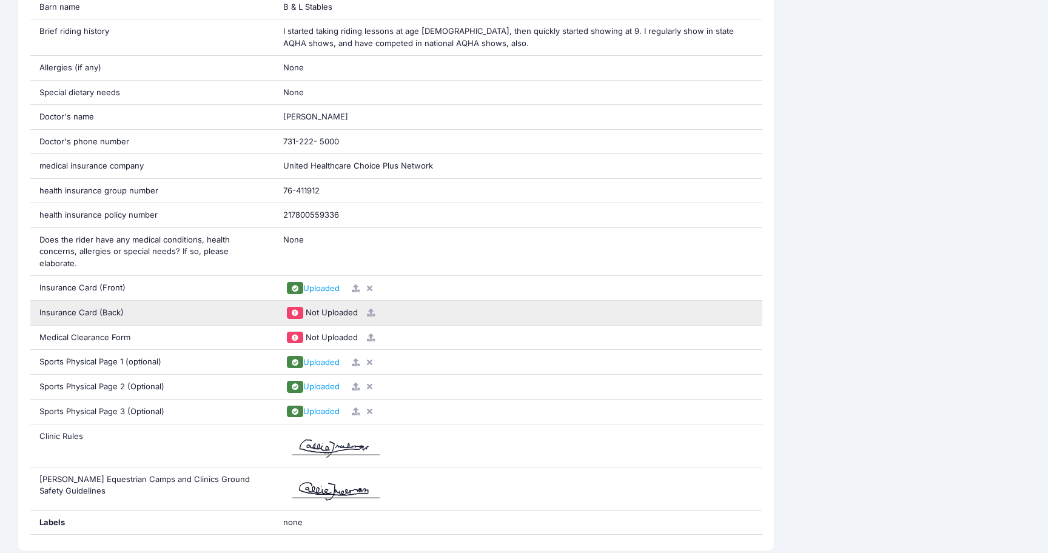
click at [370, 309] on icon at bounding box center [371, 313] width 10 height 8
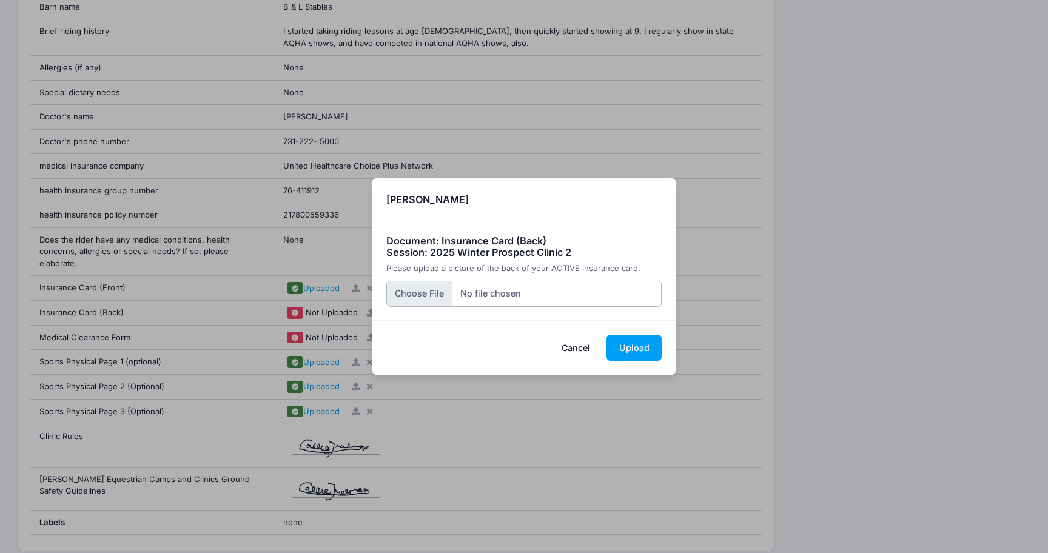
click at [412, 296] on input "file" at bounding box center [524, 294] width 276 height 26
type input "C:\fakepath\HPSCAN_20250909000726163_2025-09-09_000815210.pdf"
click at [627, 350] on button "Upload" at bounding box center [633, 348] width 55 height 26
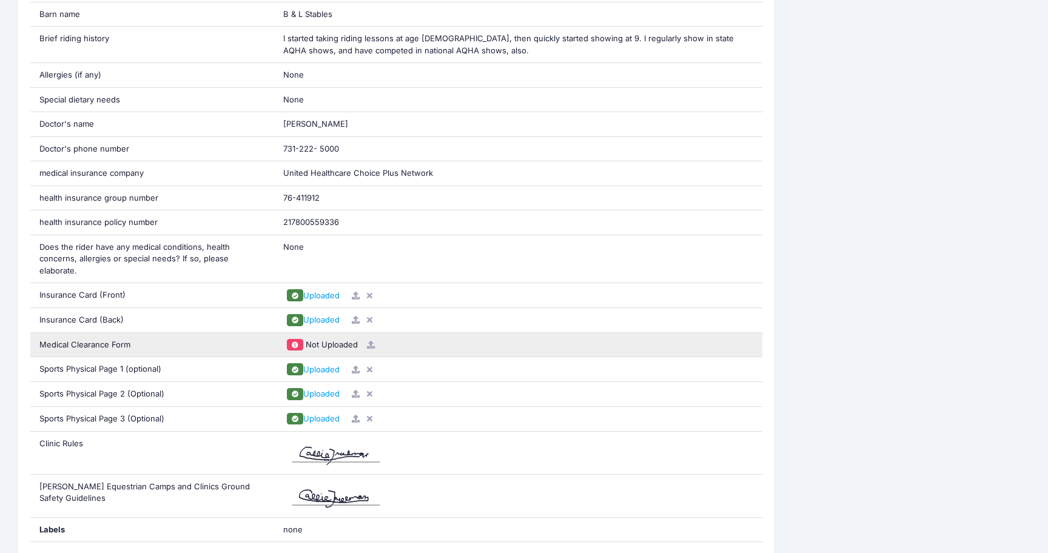
click at [371, 341] on icon at bounding box center [371, 345] width 10 height 8
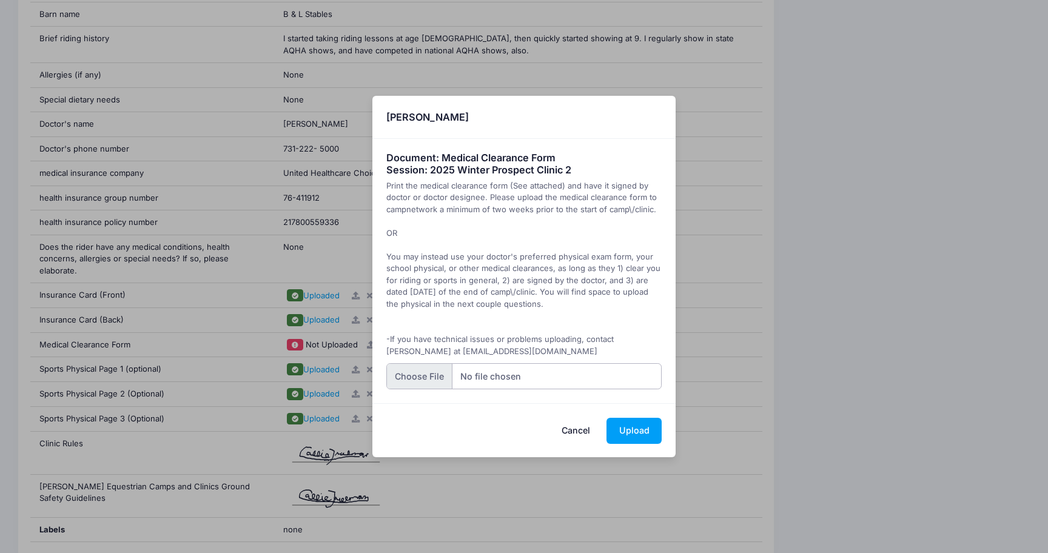
click at [420, 372] on input "file" at bounding box center [524, 376] width 276 height 26
type input "C:\fakepath\HPSCAN_20250908235813802_2025-09-08_235902044.pdf"
click at [647, 426] on button "Upload" at bounding box center [633, 431] width 55 height 26
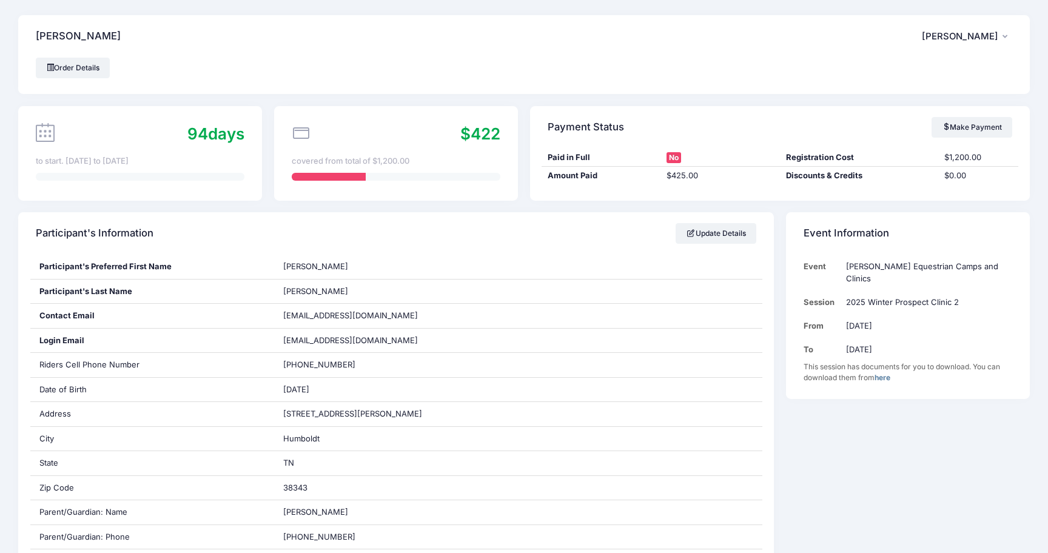
click at [882, 379] on link "here" at bounding box center [882, 377] width 16 height 9
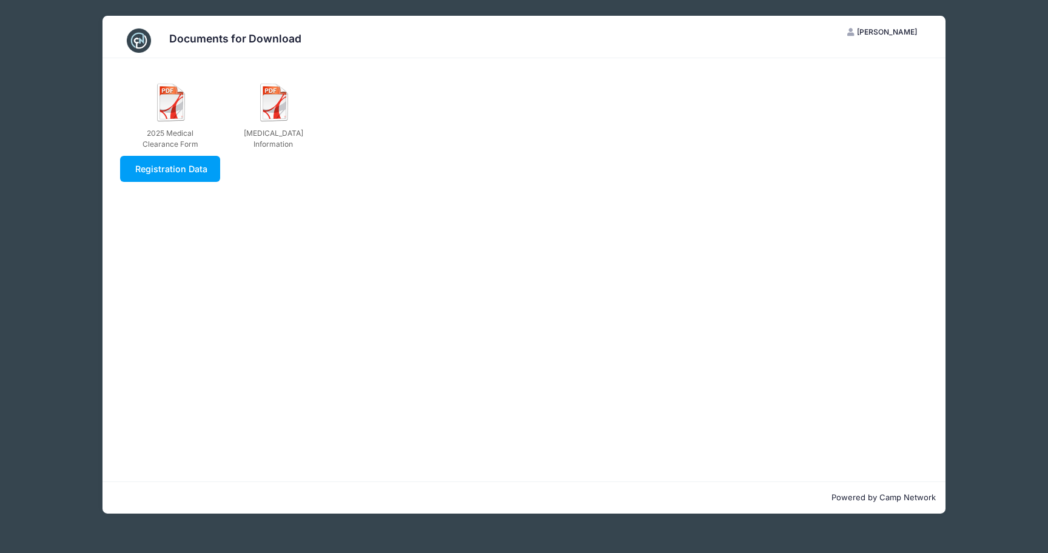
click at [981, 252] on div "Documents for Download CF [PERSON_NAME] My Account Logout 2025 Medical Clearanc…" at bounding box center [523, 264] width 1011 height 529
